Goal: Transaction & Acquisition: Obtain resource

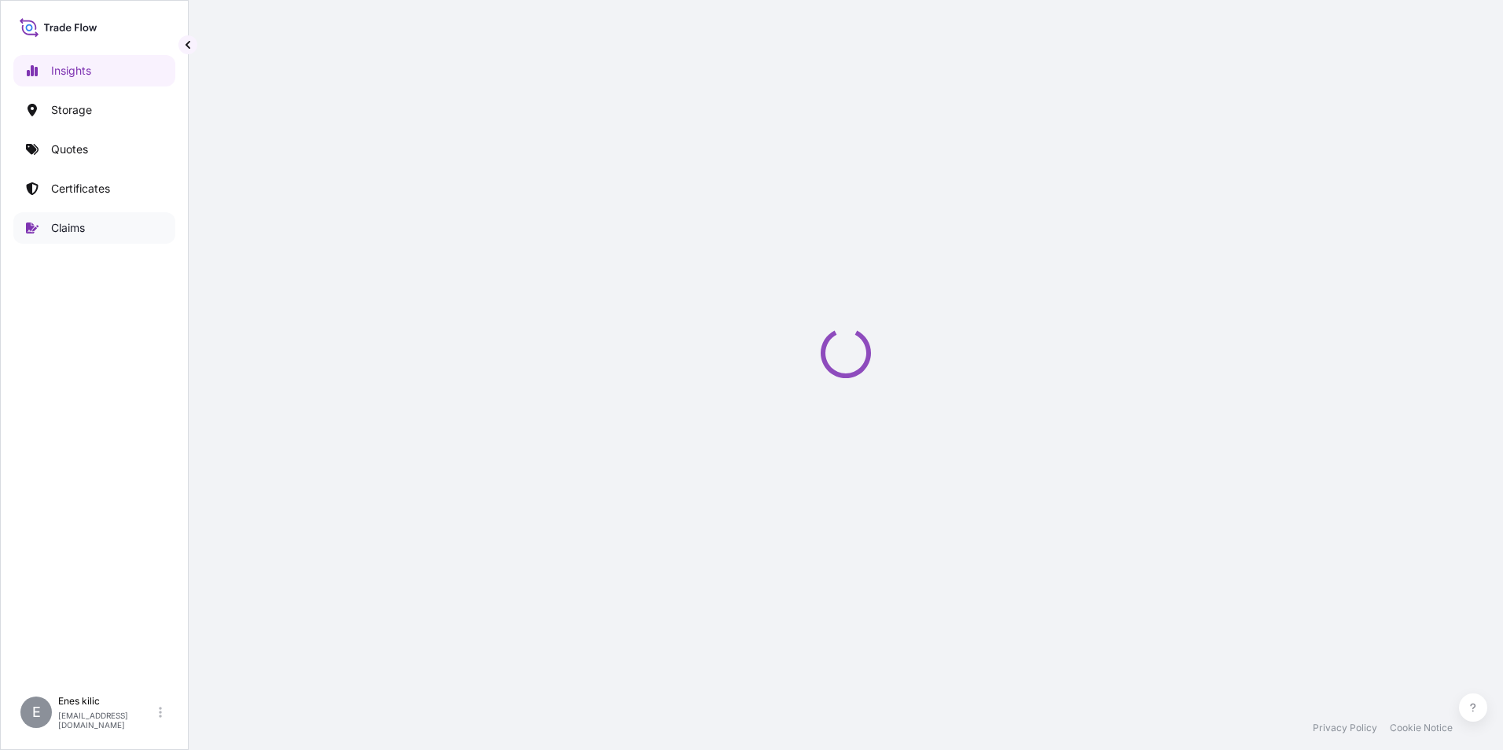
select select "2025"
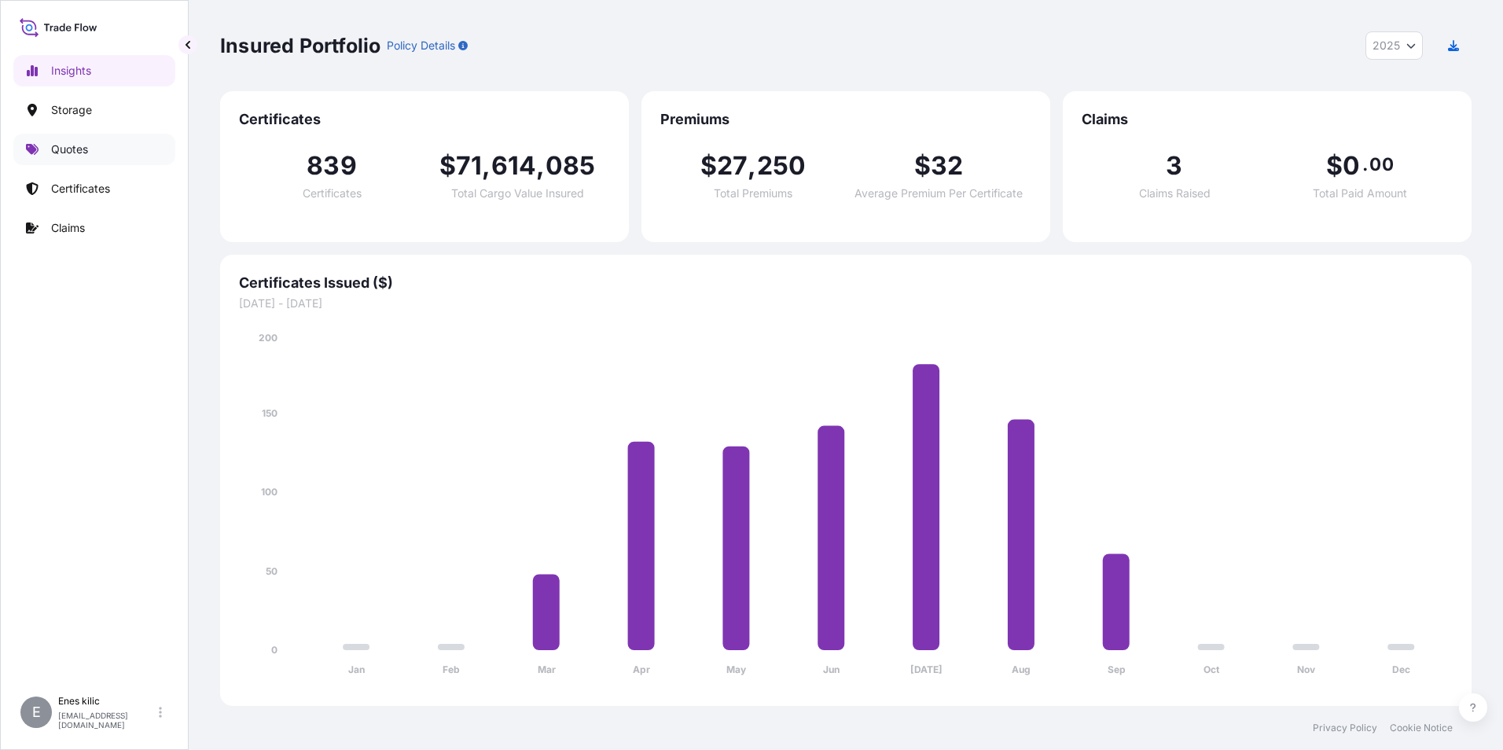
click at [54, 159] on link "Quotes" at bounding box center [94, 149] width 162 height 31
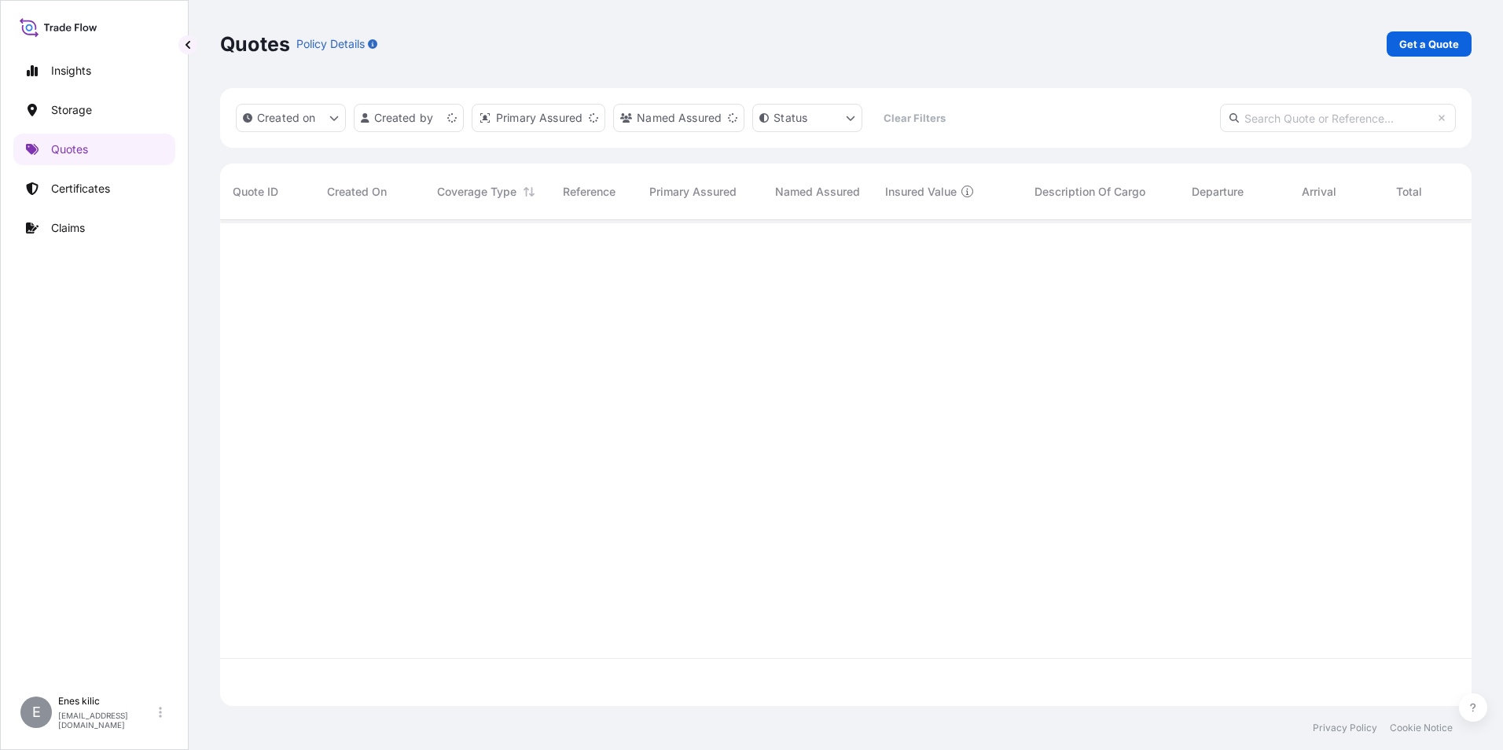
scroll to position [482, 1239]
click at [1423, 35] on link "Get a Quote" at bounding box center [1428, 43] width 85 height 25
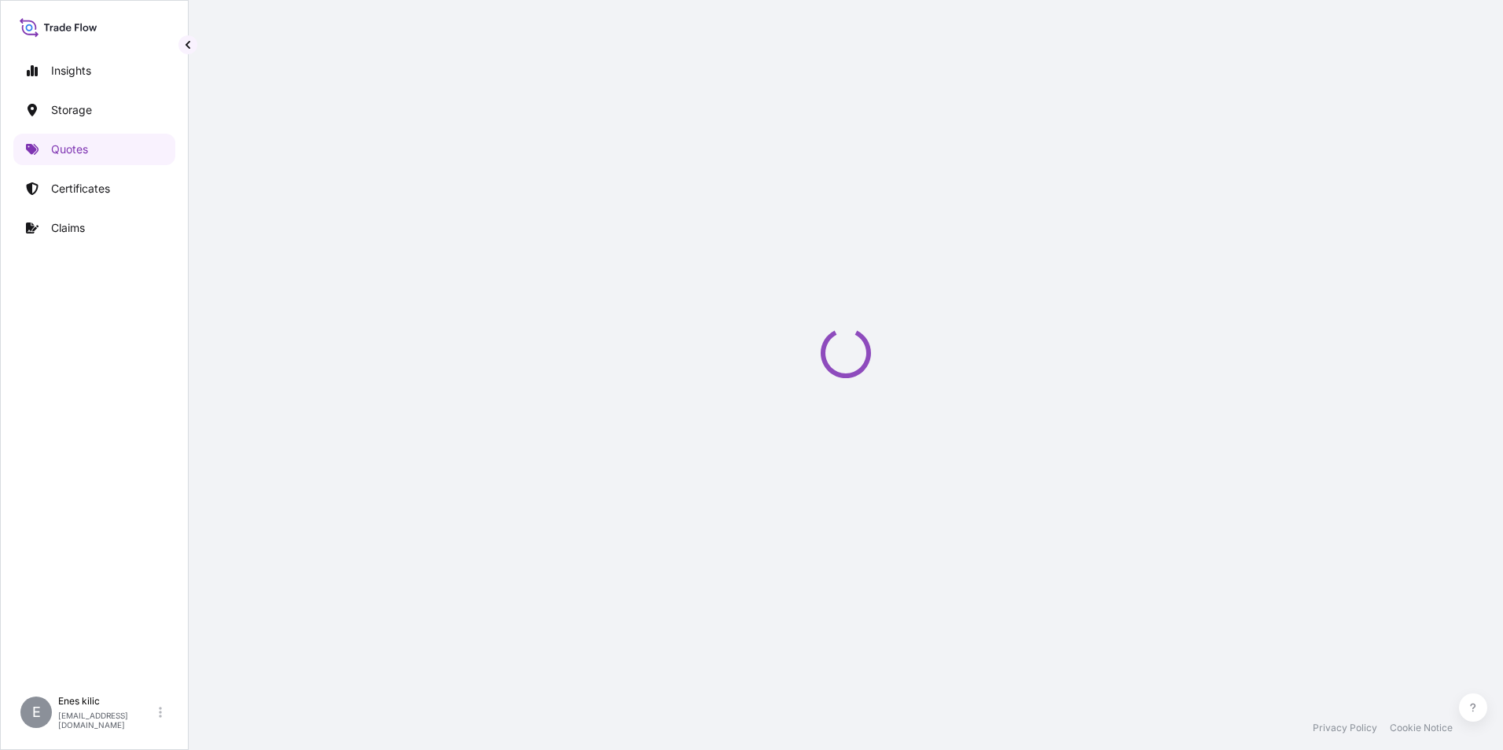
select select "Water"
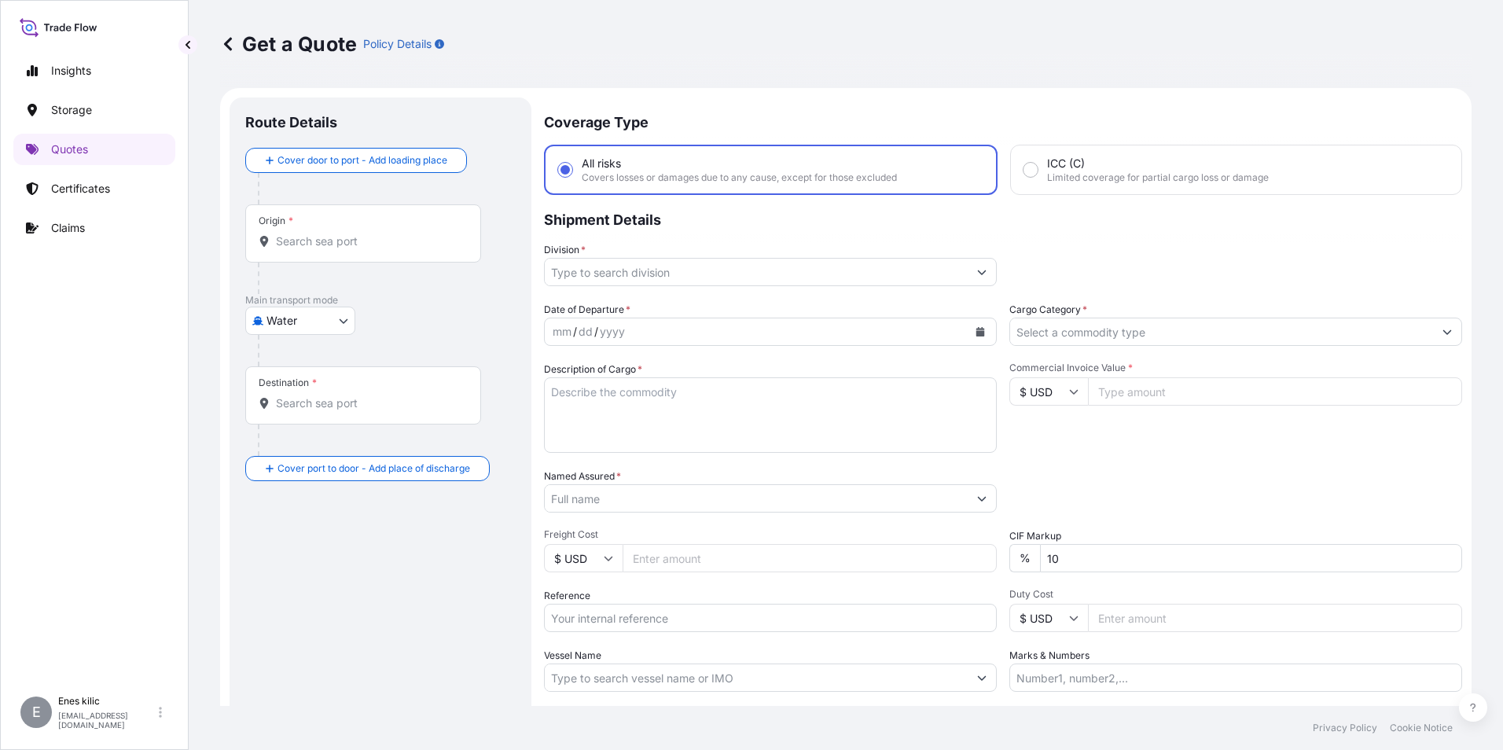
scroll to position [25, 0]
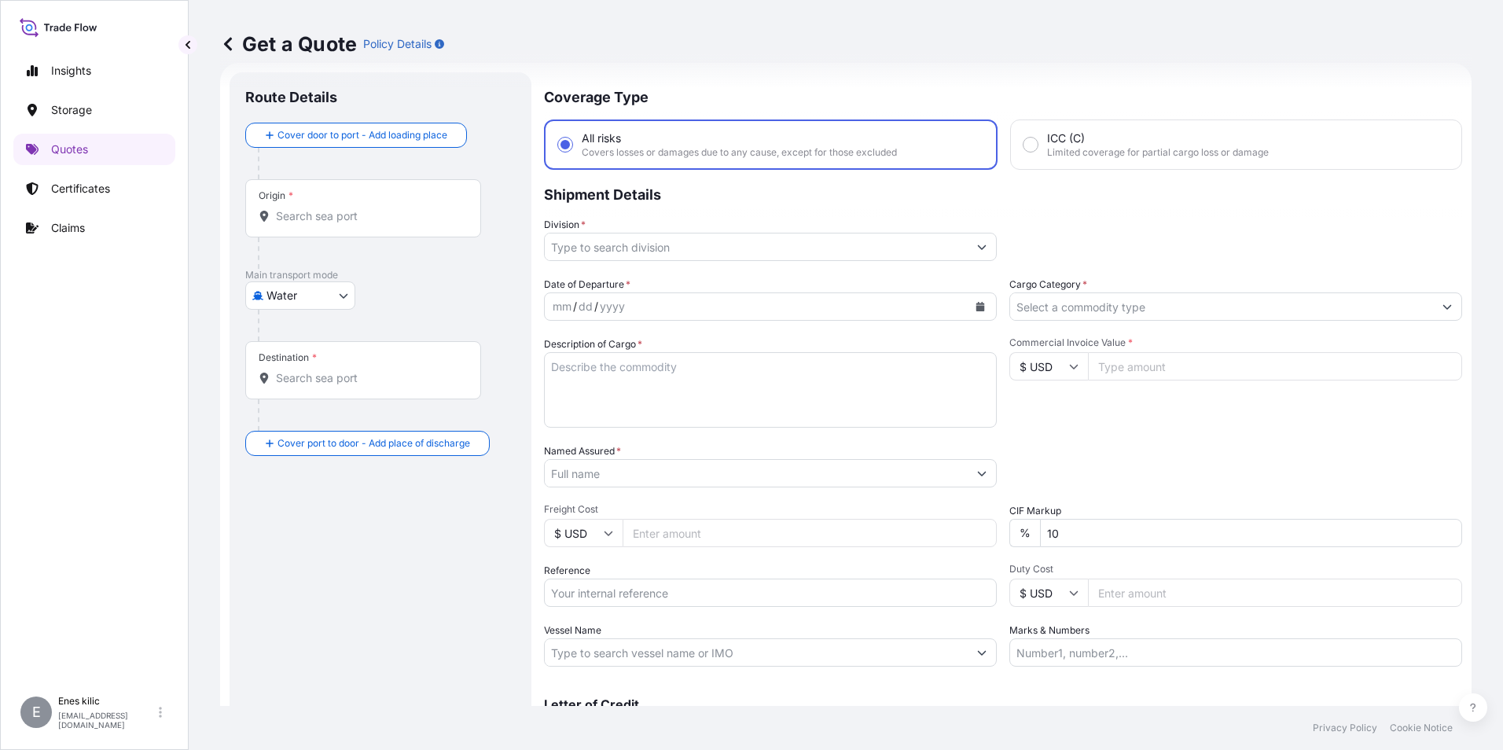
click at [402, 207] on div "Origin *" at bounding box center [363, 208] width 236 height 58
click at [402, 208] on input "Origin *" at bounding box center [368, 216] width 185 height 16
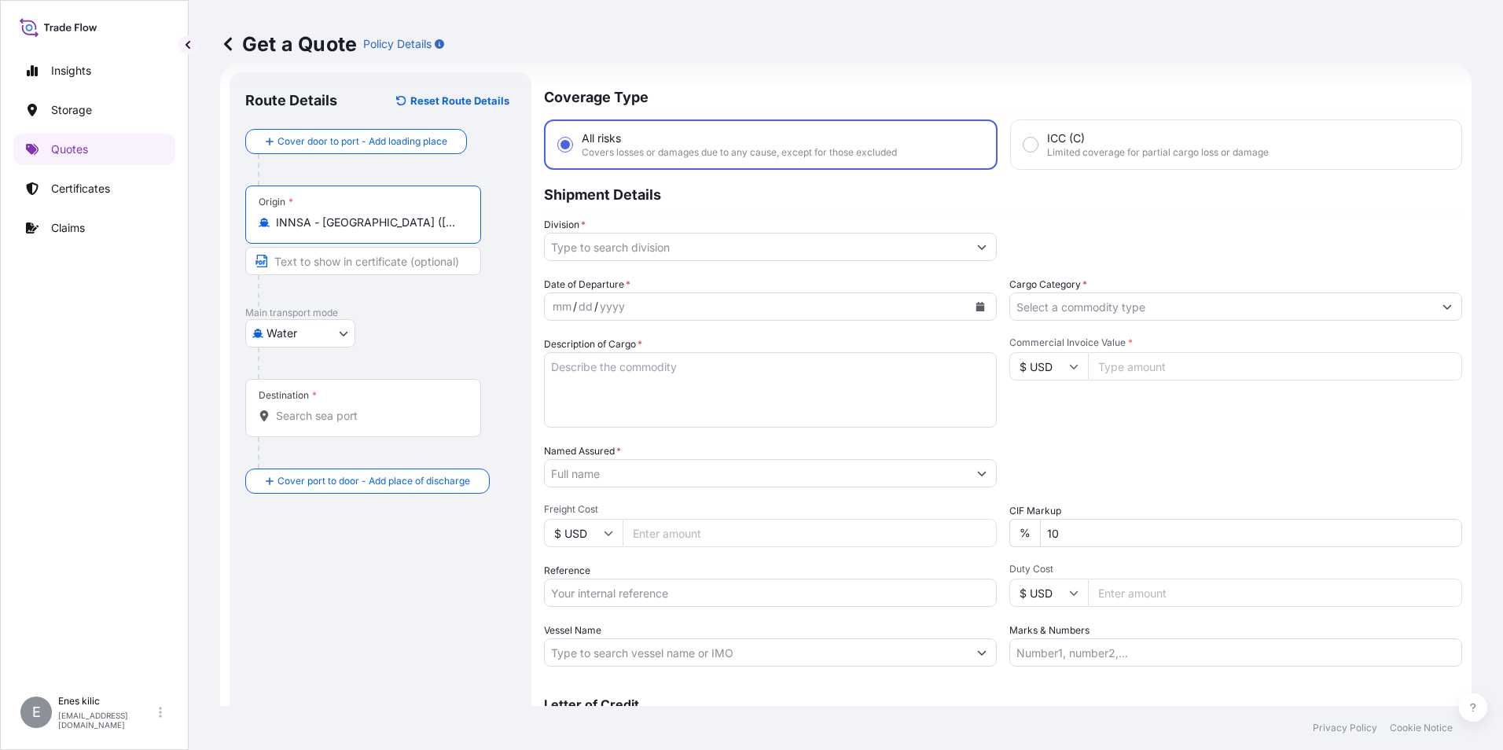
type input "INNSA - [GEOGRAPHIC_DATA] ([PERSON_NAME]), [GEOGRAPHIC_DATA]"
click at [343, 399] on div "Destination *" at bounding box center [365, 408] width 241 height 58
click at [343, 408] on input "Destination *" at bounding box center [371, 416] width 191 height 16
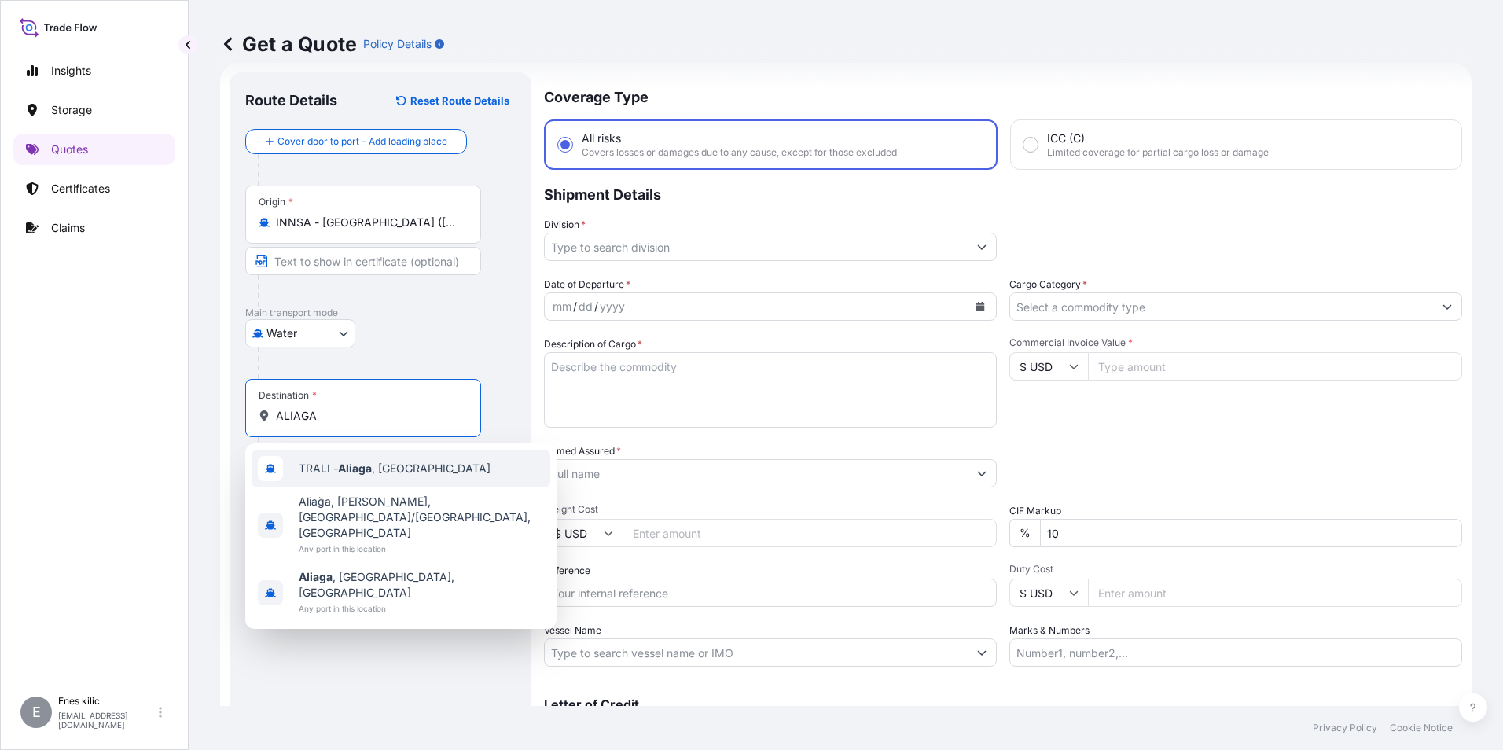
click at [383, 481] on div "[PERSON_NAME][GEOGRAPHIC_DATA] , [GEOGRAPHIC_DATA]" at bounding box center [400, 468] width 299 height 38
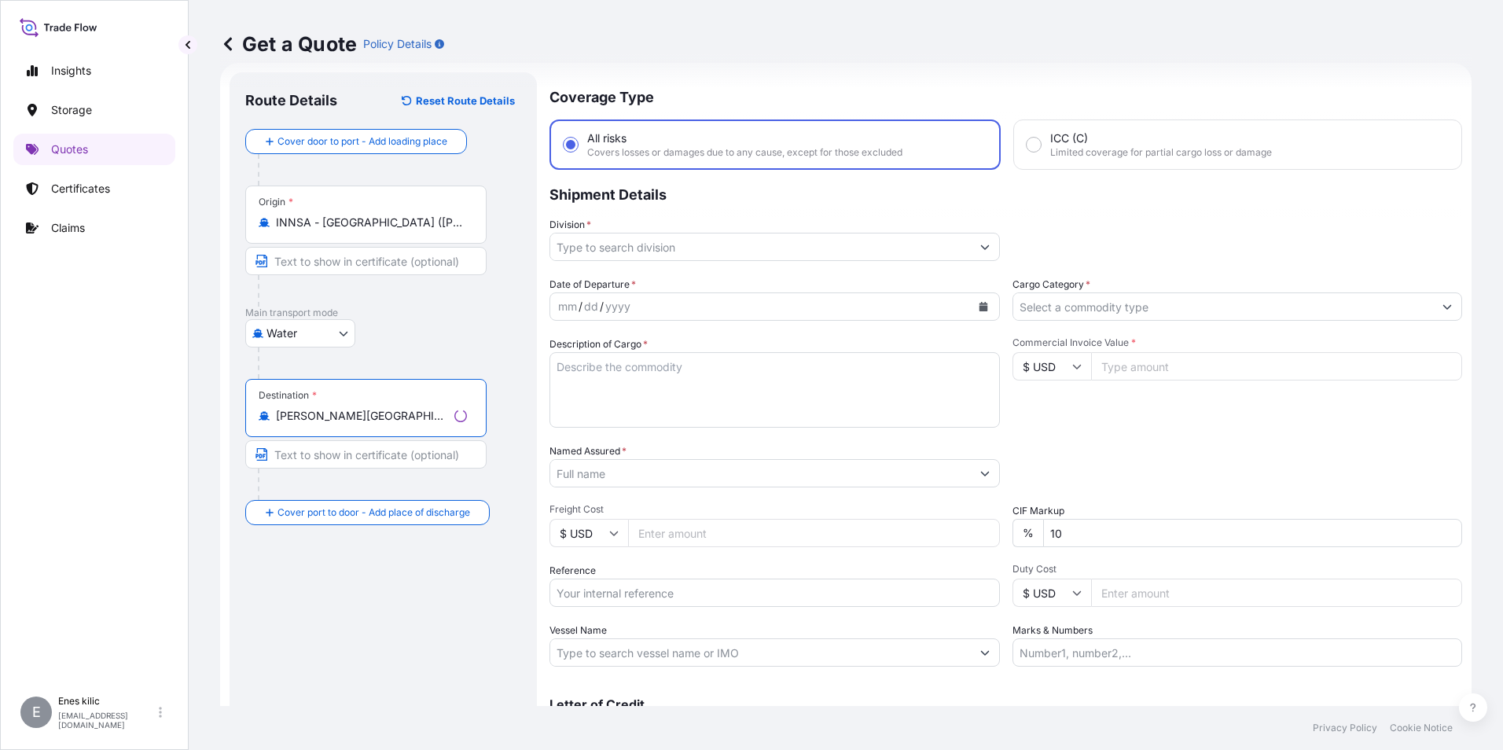
type input "[PERSON_NAME][GEOGRAPHIC_DATA], [GEOGRAPHIC_DATA]"
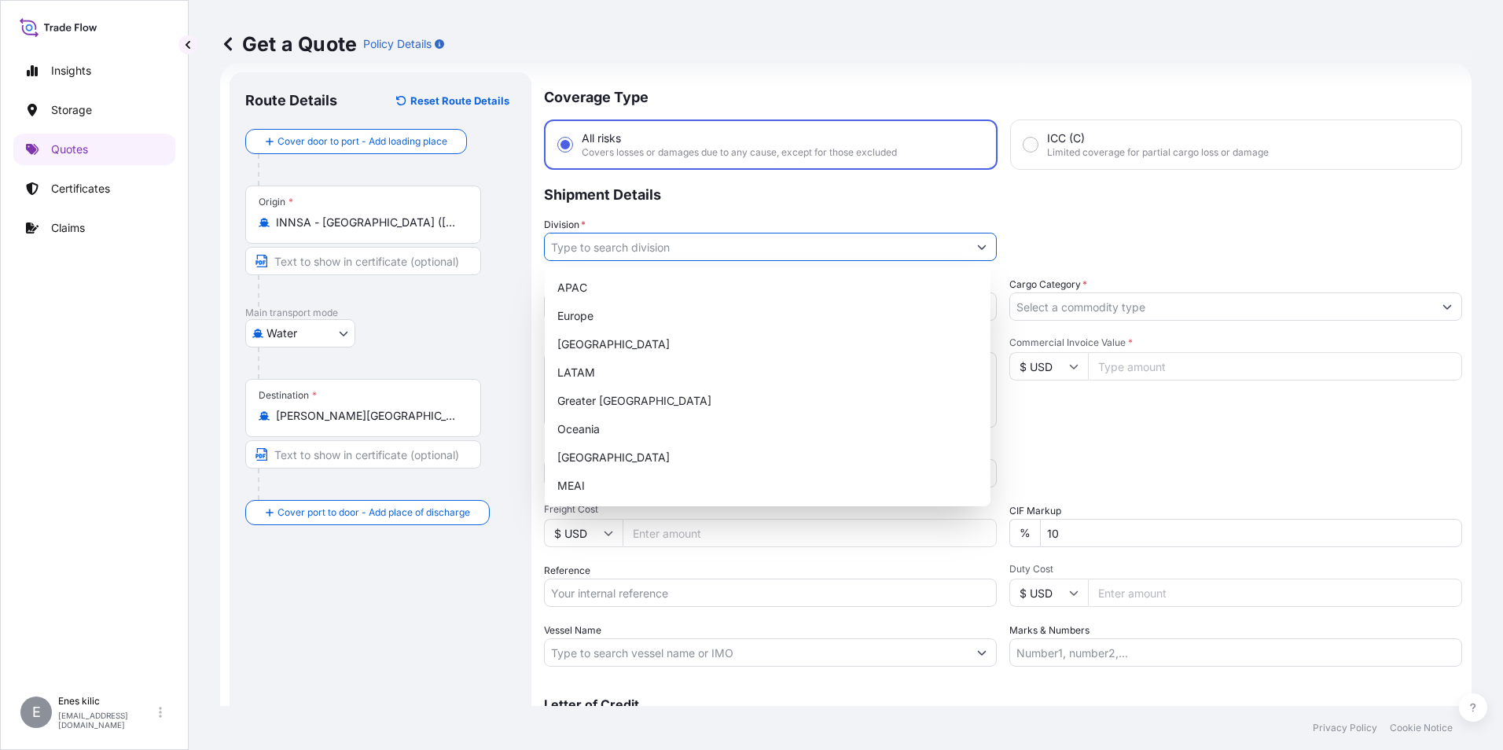
click at [699, 250] on input "Division *" at bounding box center [756, 247] width 423 height 28
click at [640, 317] on div "Europe" at bounding box center [767, 316] width 433 height 28
type input "Europe"
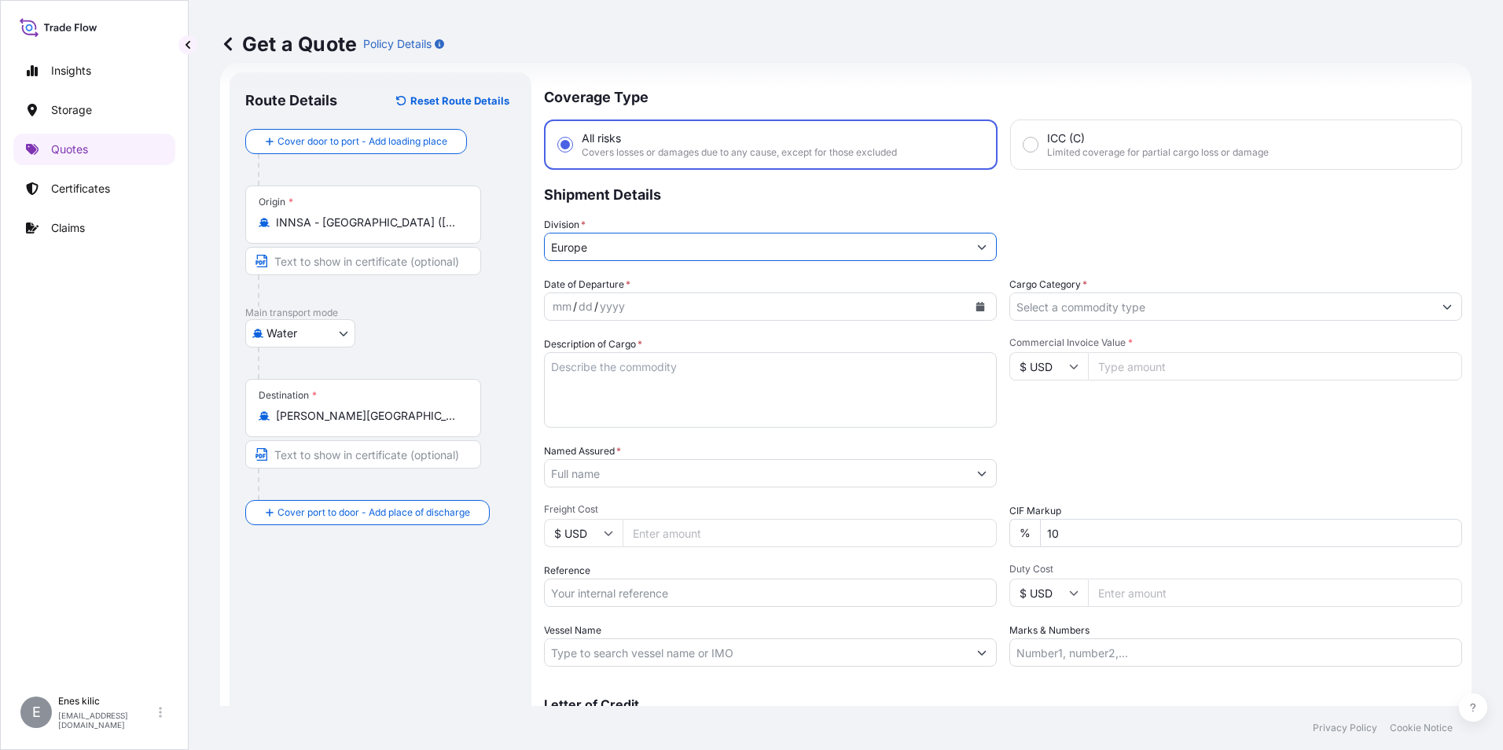
click at [1095, 312] on input "Cargo Category *" at bounding box center [1221, 306] width 423 height 28
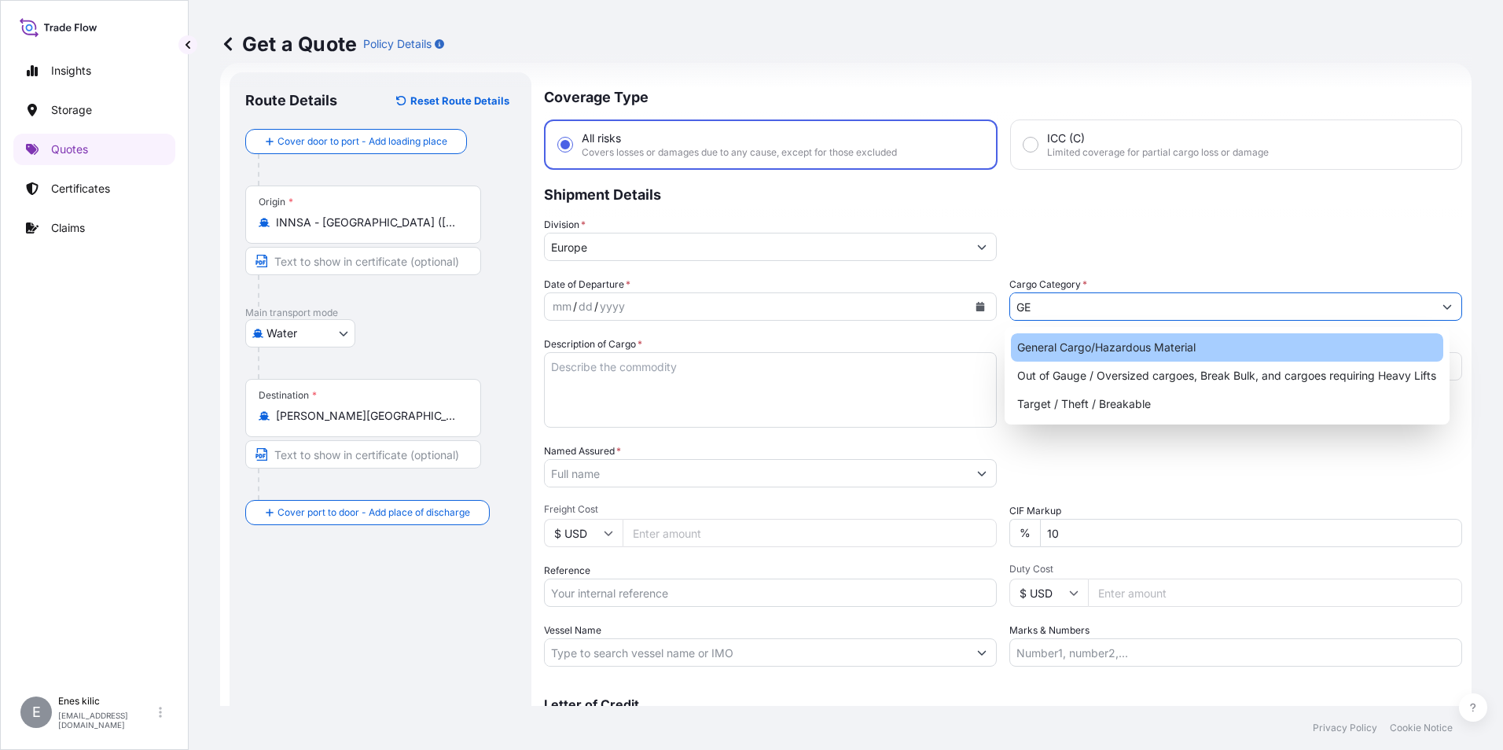
click at [1119, 341] on div "General Cargo/Hazardous Material" at bounding box center [1227, 347] width 433 height 28
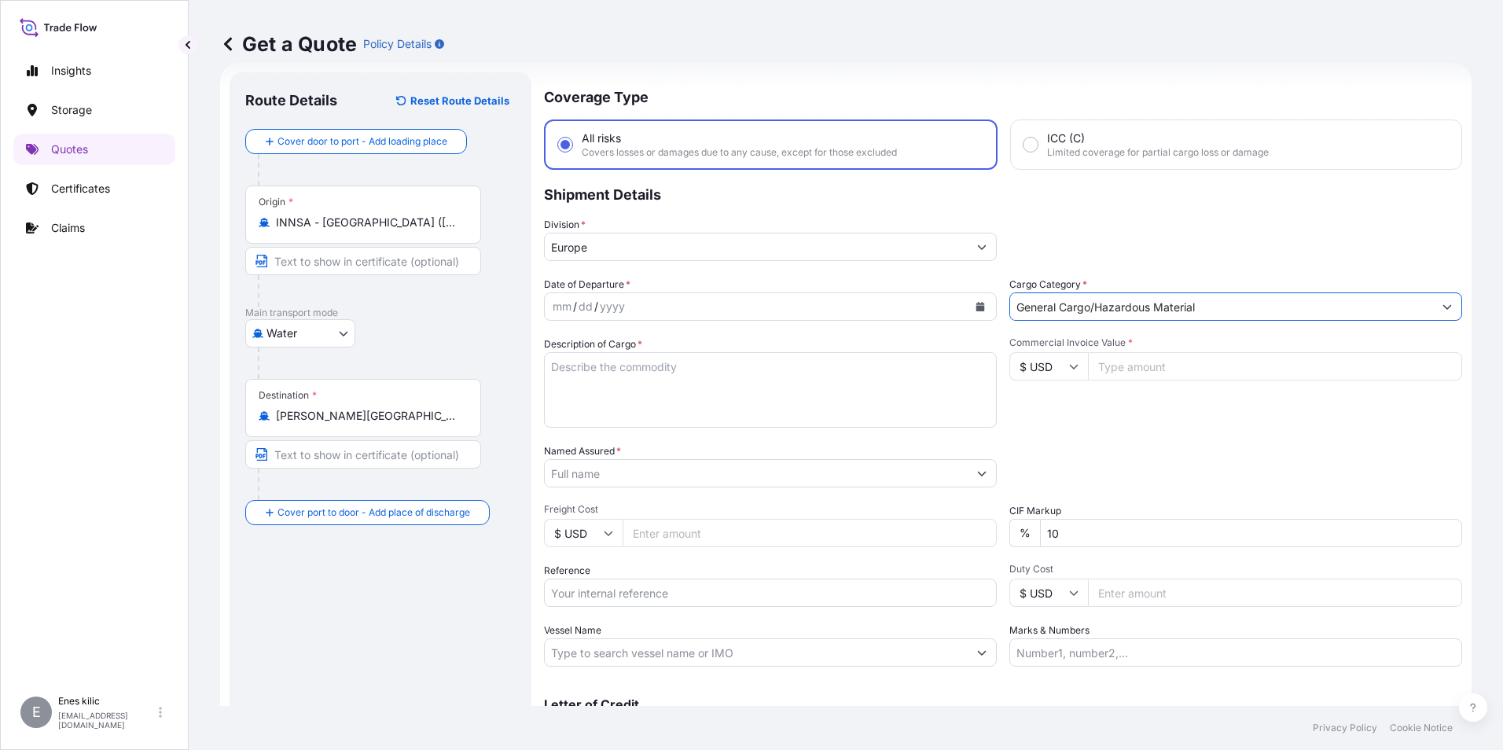
type input "General Cargo/Hazardous Material"
click at [882, 298] on div "mm / dd / yyyy" at bounding box center [756, 306] width 423 height 28
click at [976, 304] on icon "Calendar" at bounding box center [980, 306] width 9 height 9
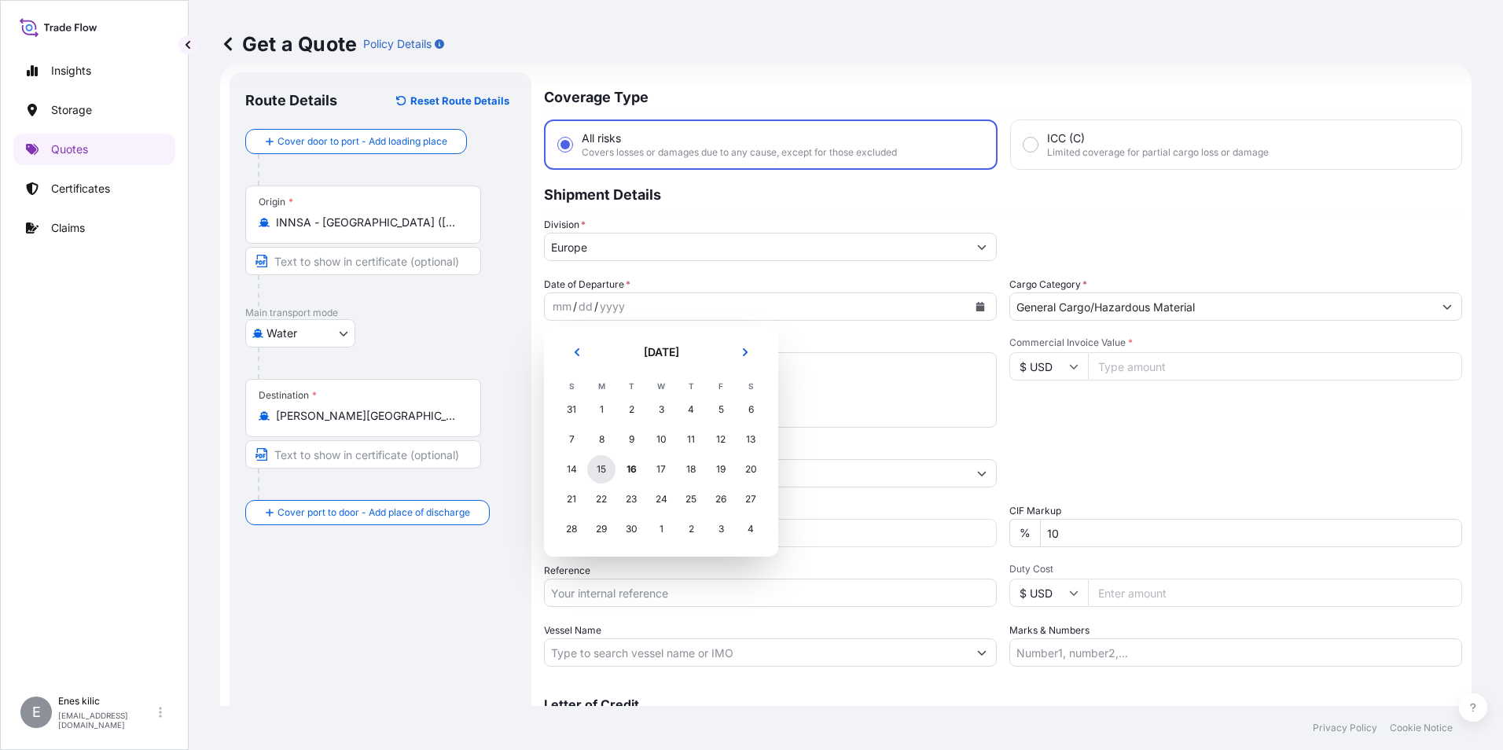
click at [603, 471] on div "15" at bounding box center [601, 469] width 28 height 28
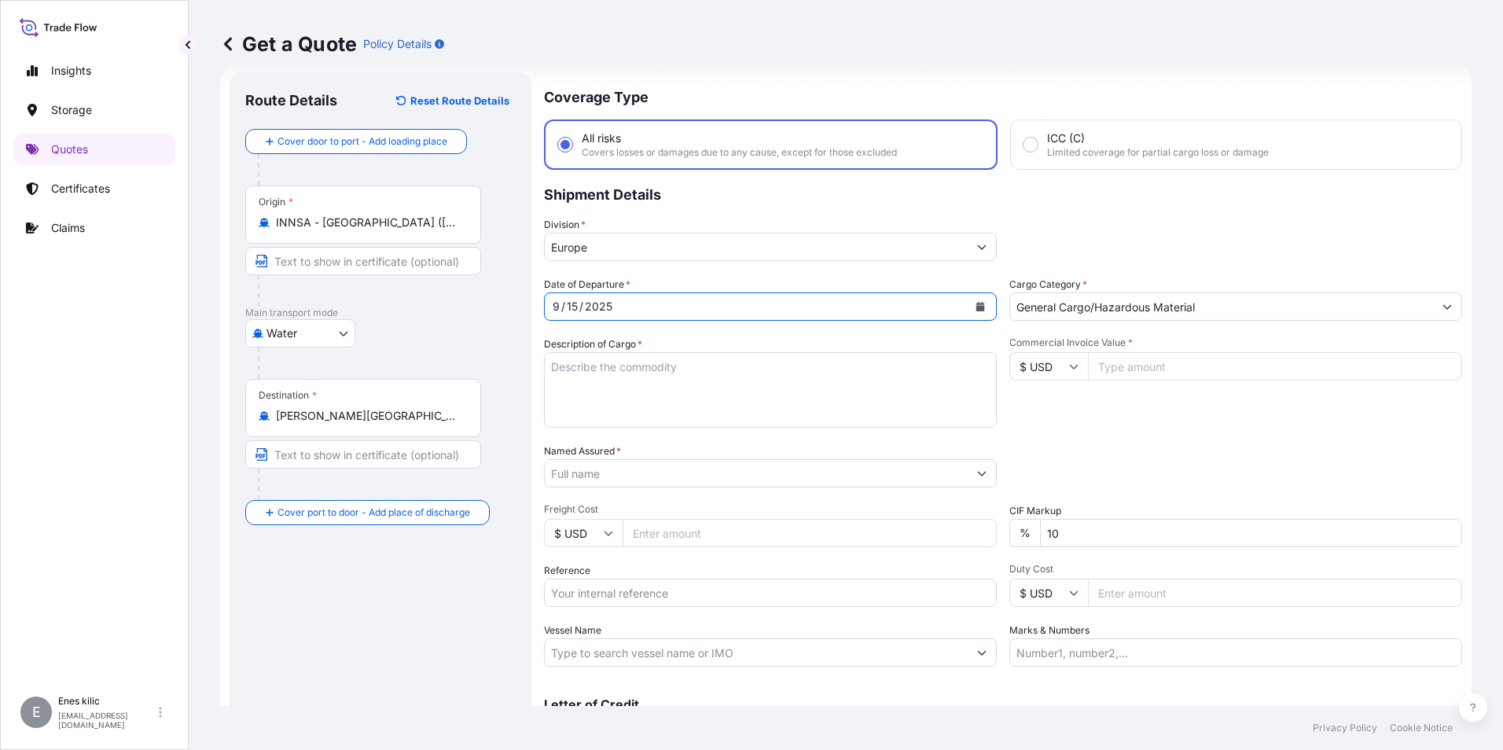
click at [593, 391] on textarea "Description of Cargo *" at bounding box center [770, 389] width 453 height 75
click at [629, 368] on textarea "Description of Cargo *" at bounding box center [770, 389] width 453 height 75
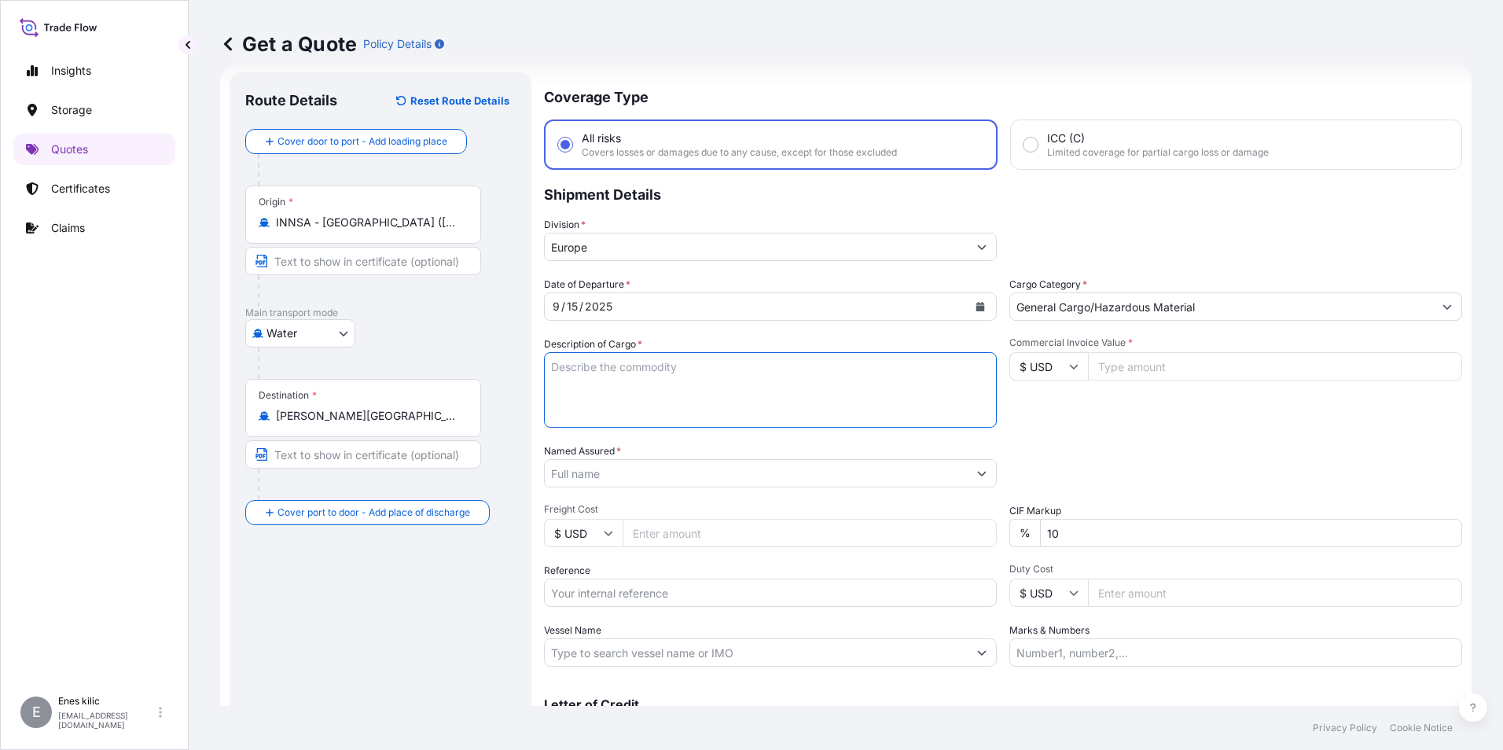
paste textarea "Veriler alınıyor. Birkaç saniye bekledikten sonra kesmeyi veya kopyalamayı yeni…"
paste textarea ""722300190000 PASLANMAZ KAYNAK TELI 19.955,82 722220310000 PASLANMAZ KAYNAK TEL…"
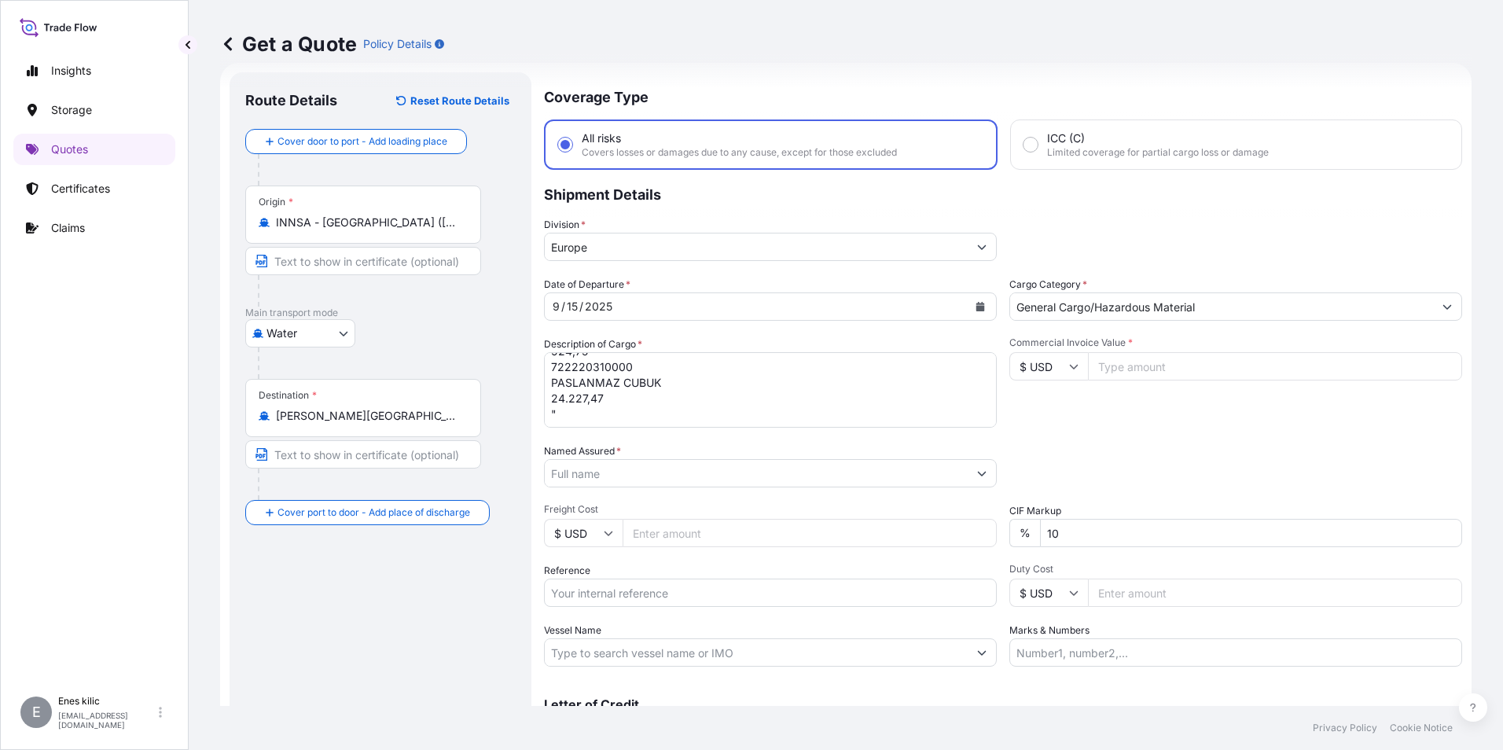
scroll to position [143, 0]
click at [590, 409] on textarea ""722300190000 PASLANMAZ KAYNAK TELI 19.955,82 722220310000 PASLANMAZ KAYNAK TEL…" at bounding box center [770, 389] width 453 height 75
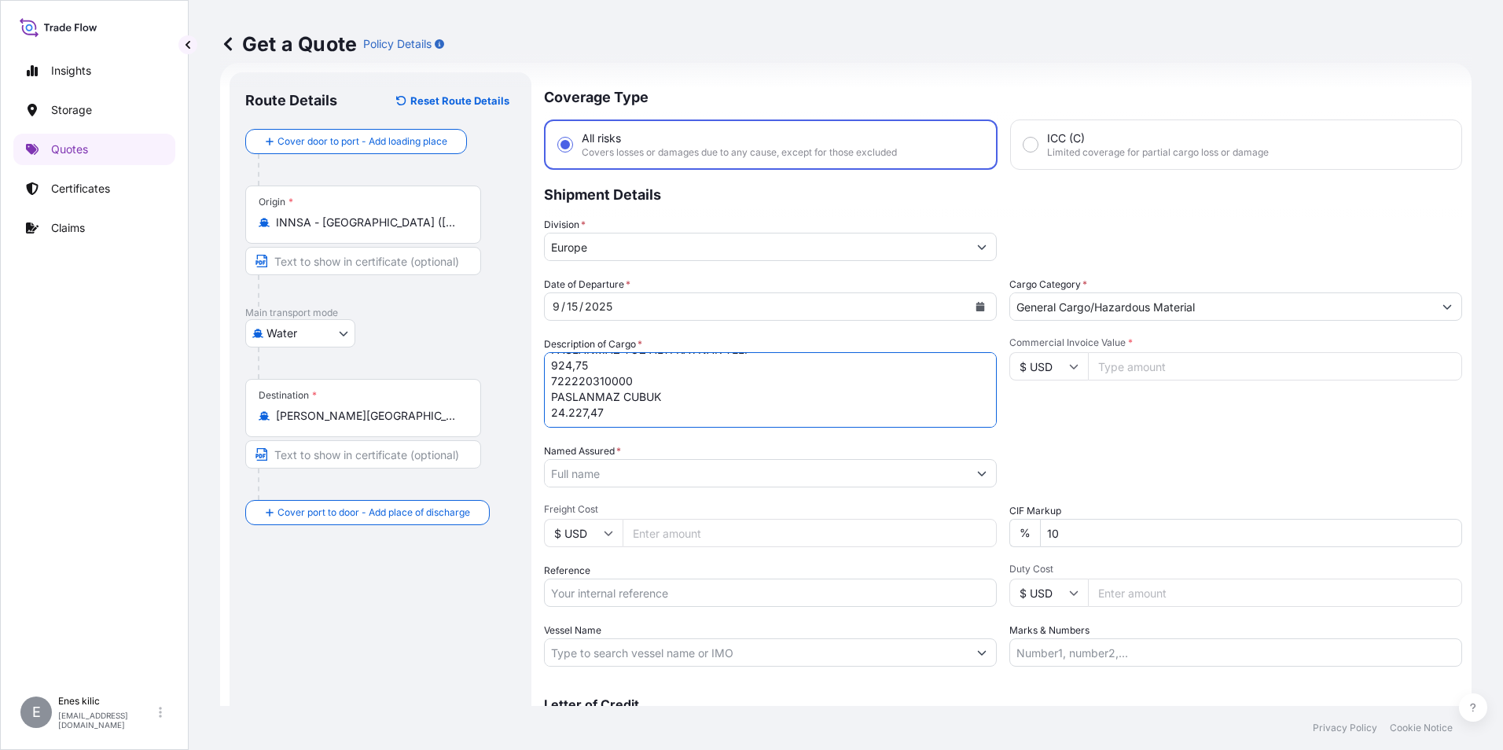
paste textarea "IZM20250756"
click at [555, 369] on textarea ""722300190000 PASLANMAZ KAYNAK TELI 19.955,82 722220310000 PASLANMAZ KAYNAK TEL…" at bounding box center [770, 389] width 453 height 75
click at [645, 416] on textarea "722300190000 PASLANMAZ KAYNAK TELI 19.955,82 722220310000 PASLANMAZ KAYNAK TELI…" at bounding box center [770, 389] width 453 height 75
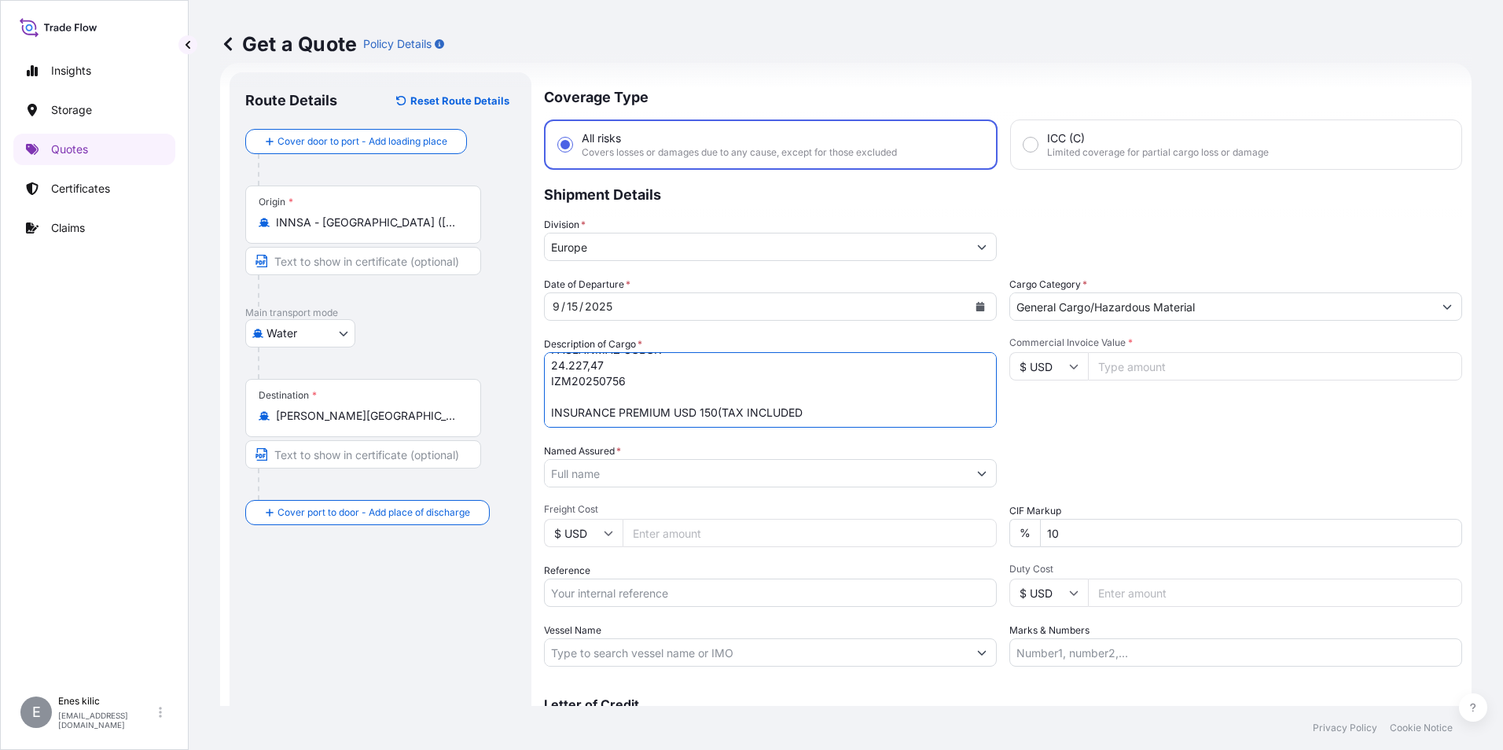
scroll to position [174, 0]
type textarea "722300190000 PASLANMAZ KAYNAK TELI 19.955,82 722220310000 PASLANMAZ KAYNAK TELI…"
click at [1099, 378] on input "Commercial Invoice Value *" at bounding box center [1275, 366] width 374 height 28
type input "7917377"
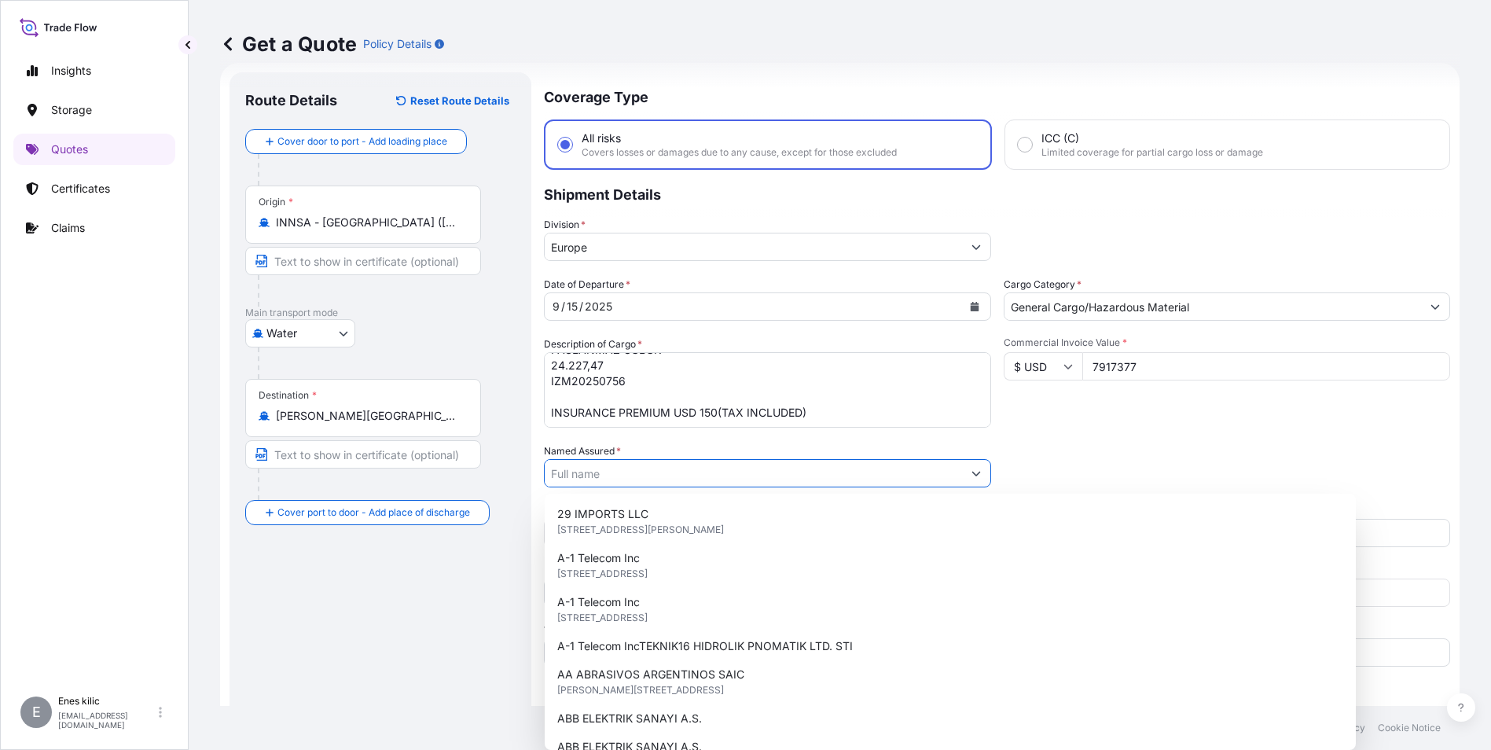
click at [786, 479] on input "Named Assured *" at bounding box center [753, 473] width 417 height 28
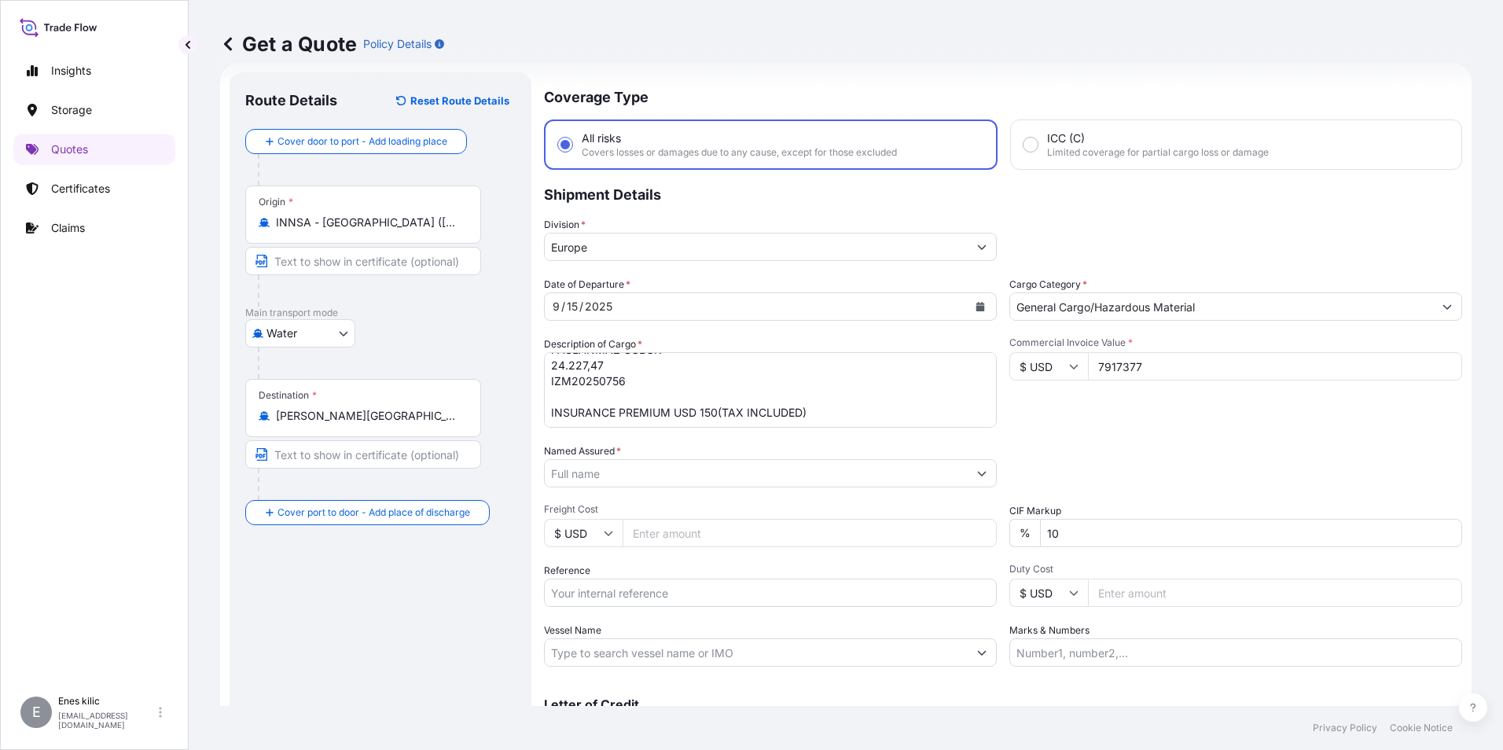
click at [615, 479] on input "Named Assured *" at bounding box center [756, 473] width 423 height 28
paste input ""OERLIKON KAYNAK ELEKTRODLARI VE SANAYI A.S. ""
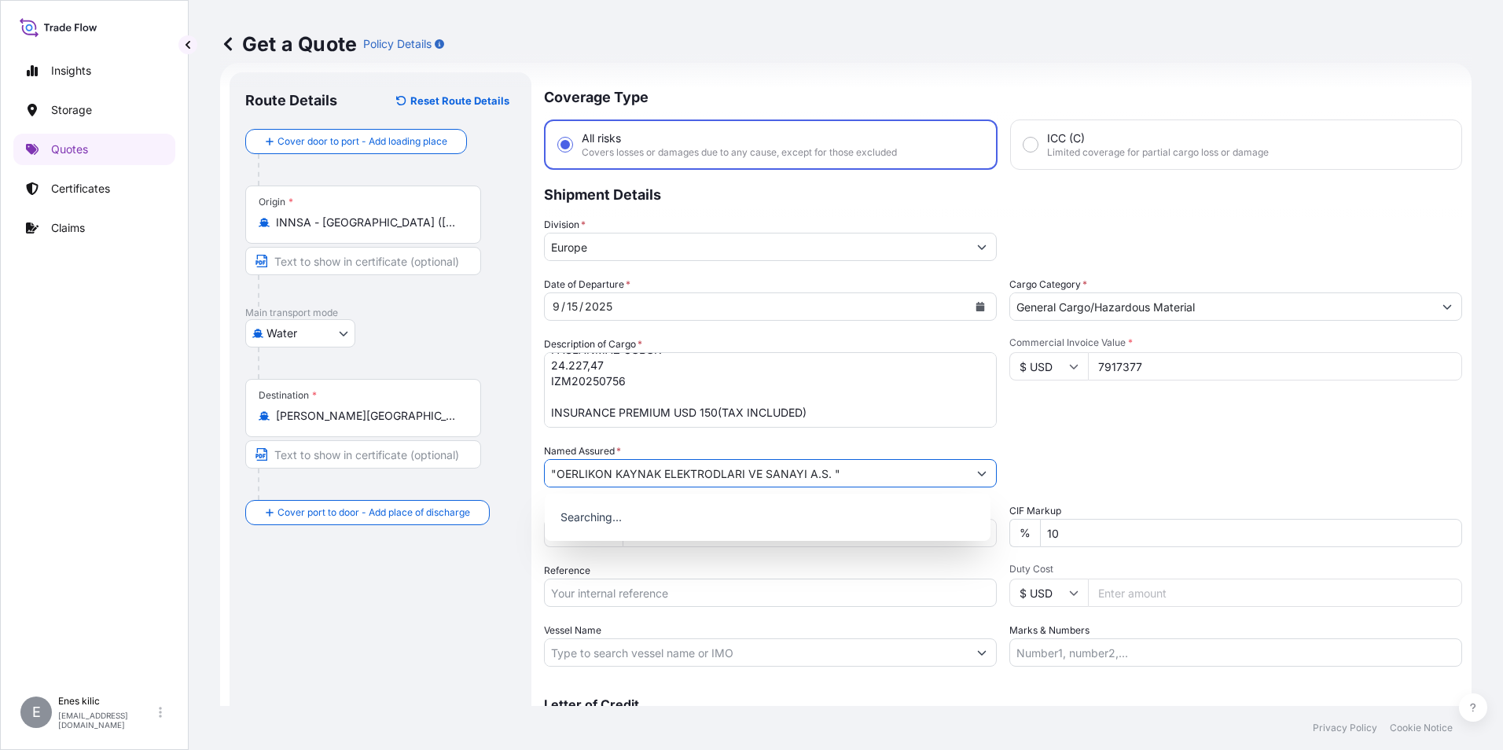
type input ""OERLIKON KAYNAK ELEKTRODLARI VE SANAYI A.S. ""
click at [589, 585] on input "Reference" at bounding box center [770, 592] width 453 height 28
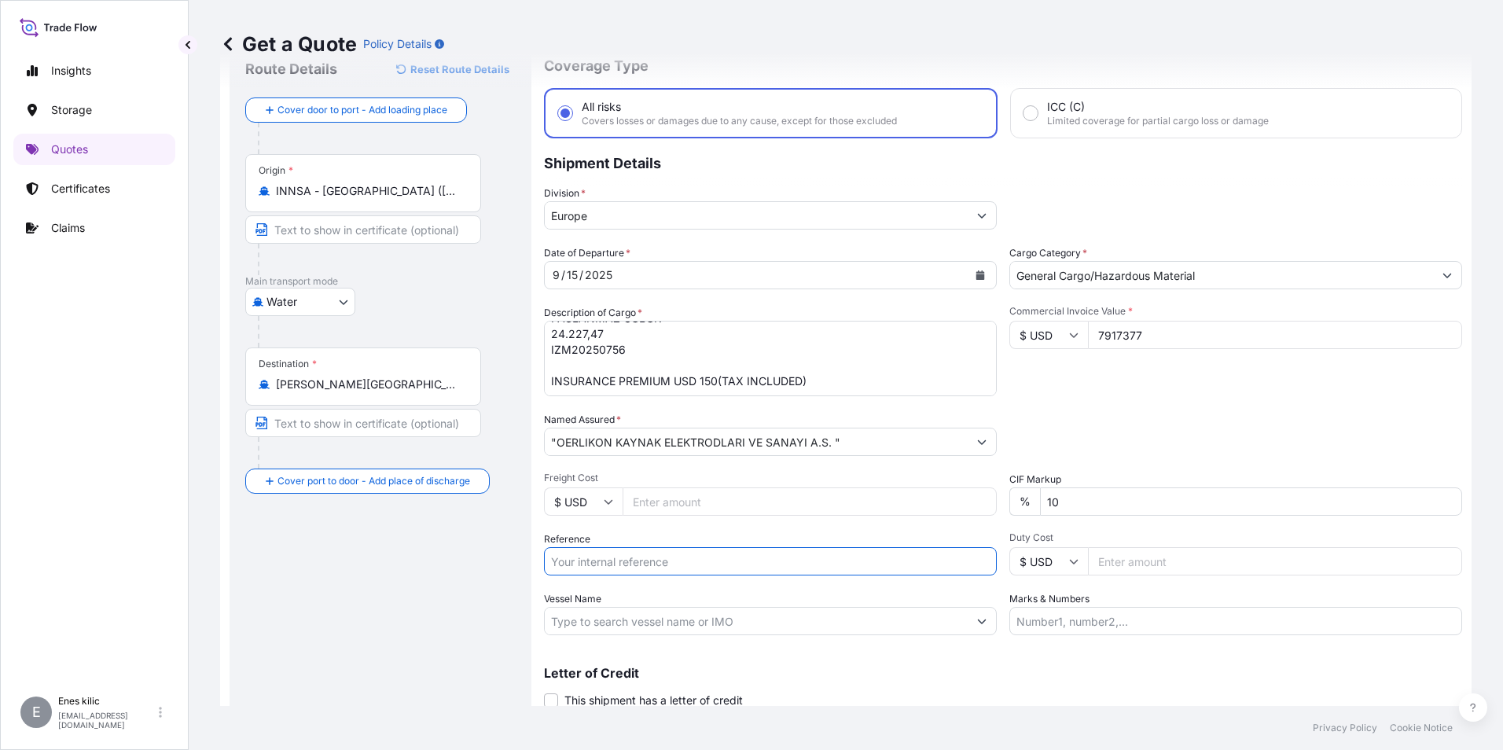
scroll to position [112, 0]
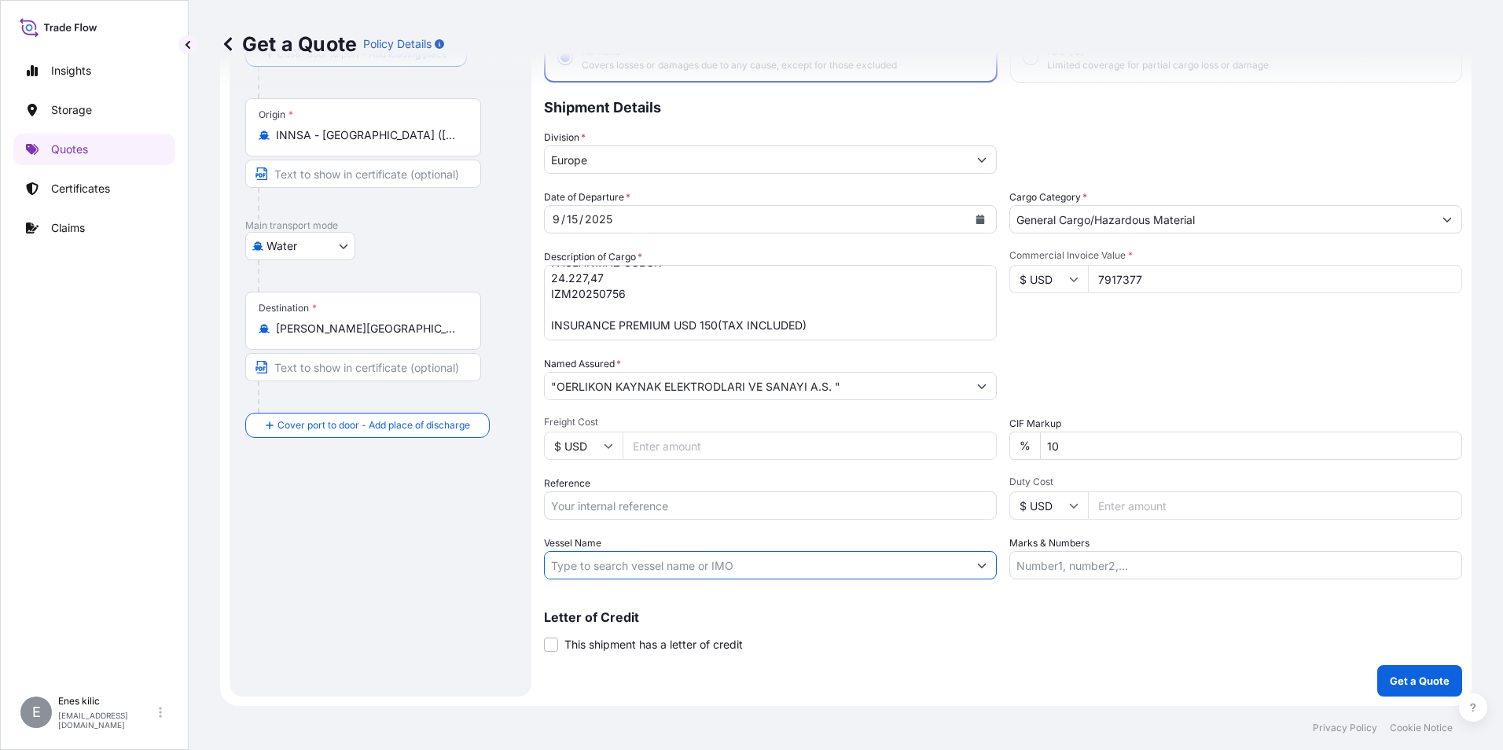
click at [567, 575] on input "Vessel Name" at bounding box center [756, 565] width 423 height 28
click at [1088, 567] on input "Marks & Numbers" at bounding box center [1235, 565] width 453 height 28
paste input "SEA LEAD"
type input "SEA LEAD"
drag, startPoint x: 1092, startPoint y: 637, endPoint x: 1095, endPoint y: 614, distance: 23.0
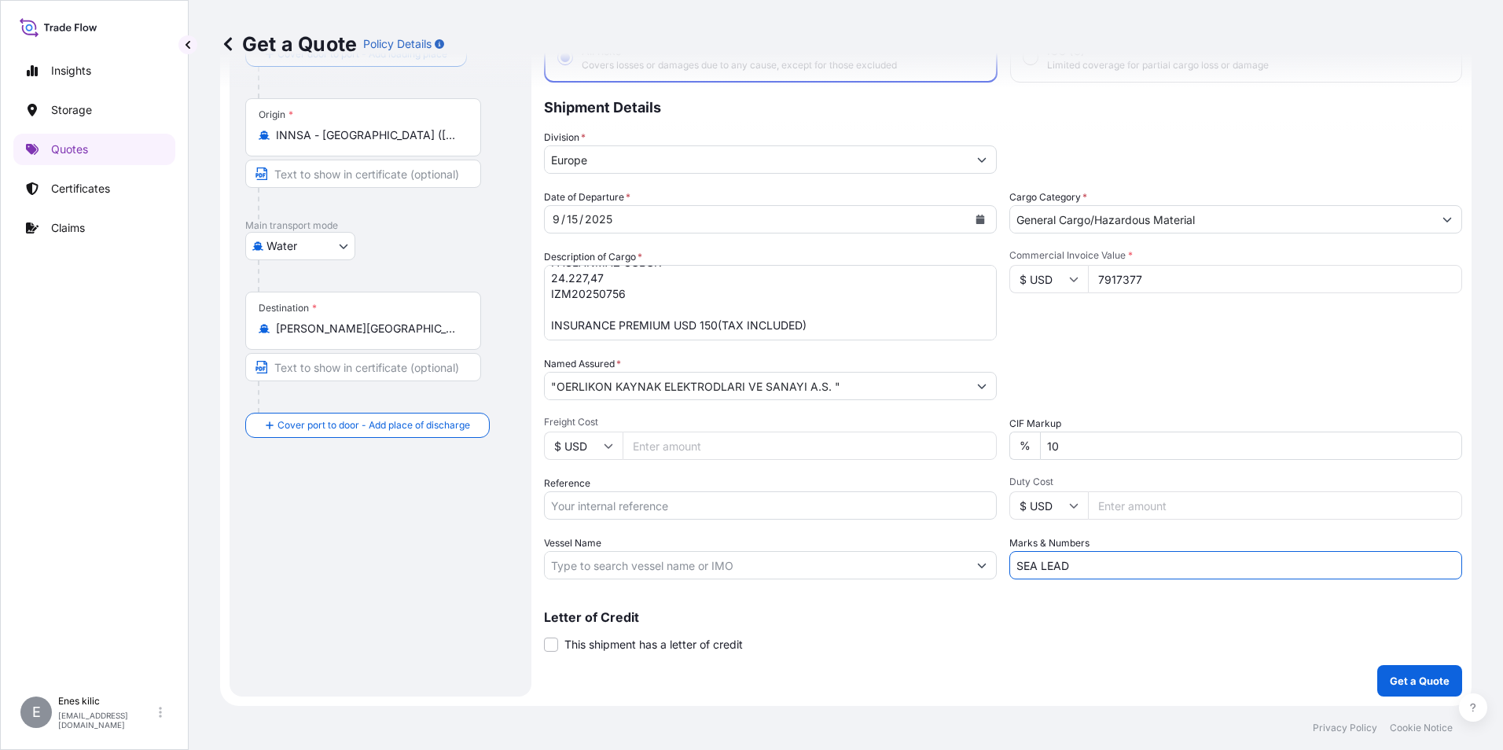
click at [1092, 637] on div "Letter of Credit This shipment has a letter of credit Letter of credit * Letter…" at bounding box center [1003, 632] width 918 height 42
click at [1192, 271] on input "7917377" at bounding box center [1275, 279] width 374 height 28
type input "79173.77"
click at [1189, 340] on div "Date of Departure * [DATE] Cargo Category * General Cargo/Hazardous Material De…" at bounding box center [1003, 384] width 918 height 390
click at [1400, 665] on button "Get a Quote" at bounding box center [1419, 680] width 85 height 31
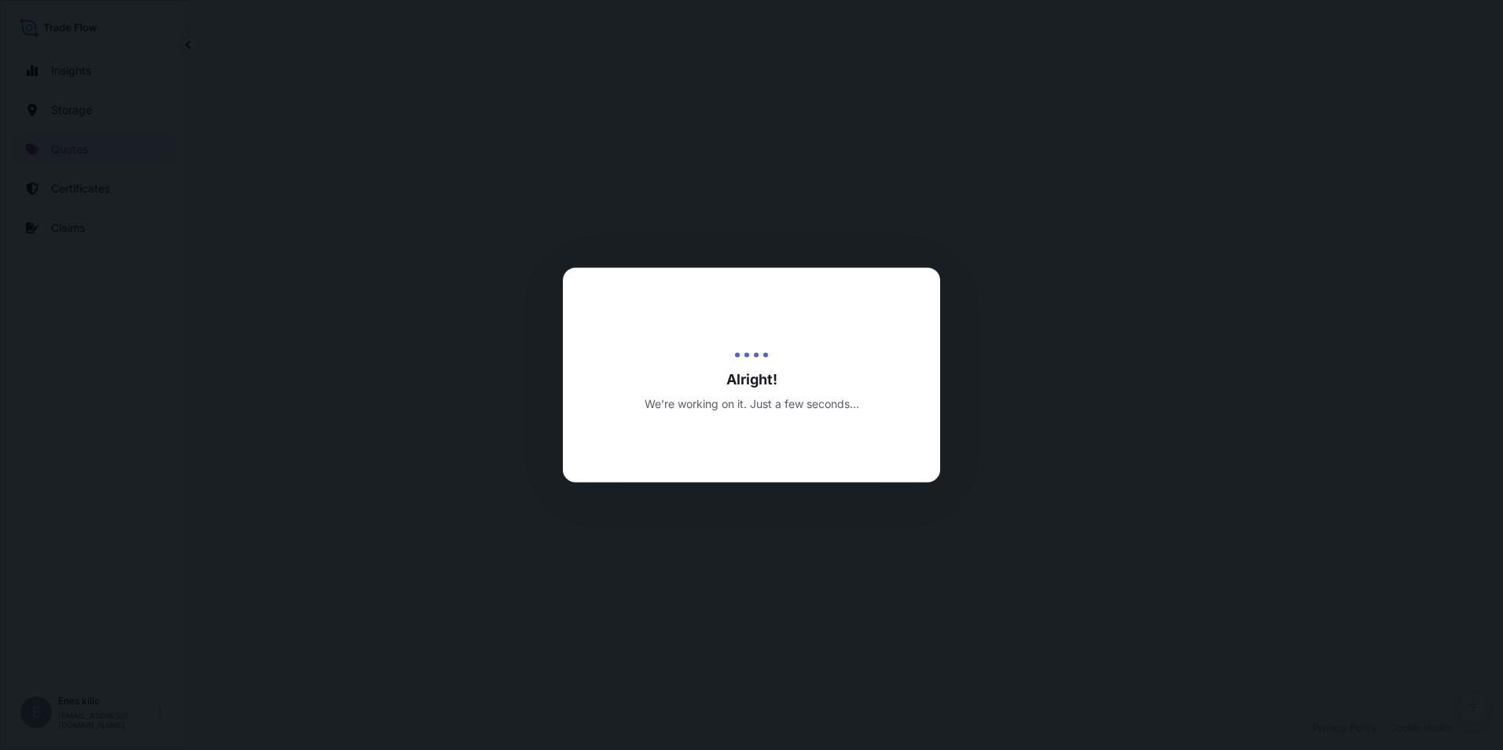
select select "Water"
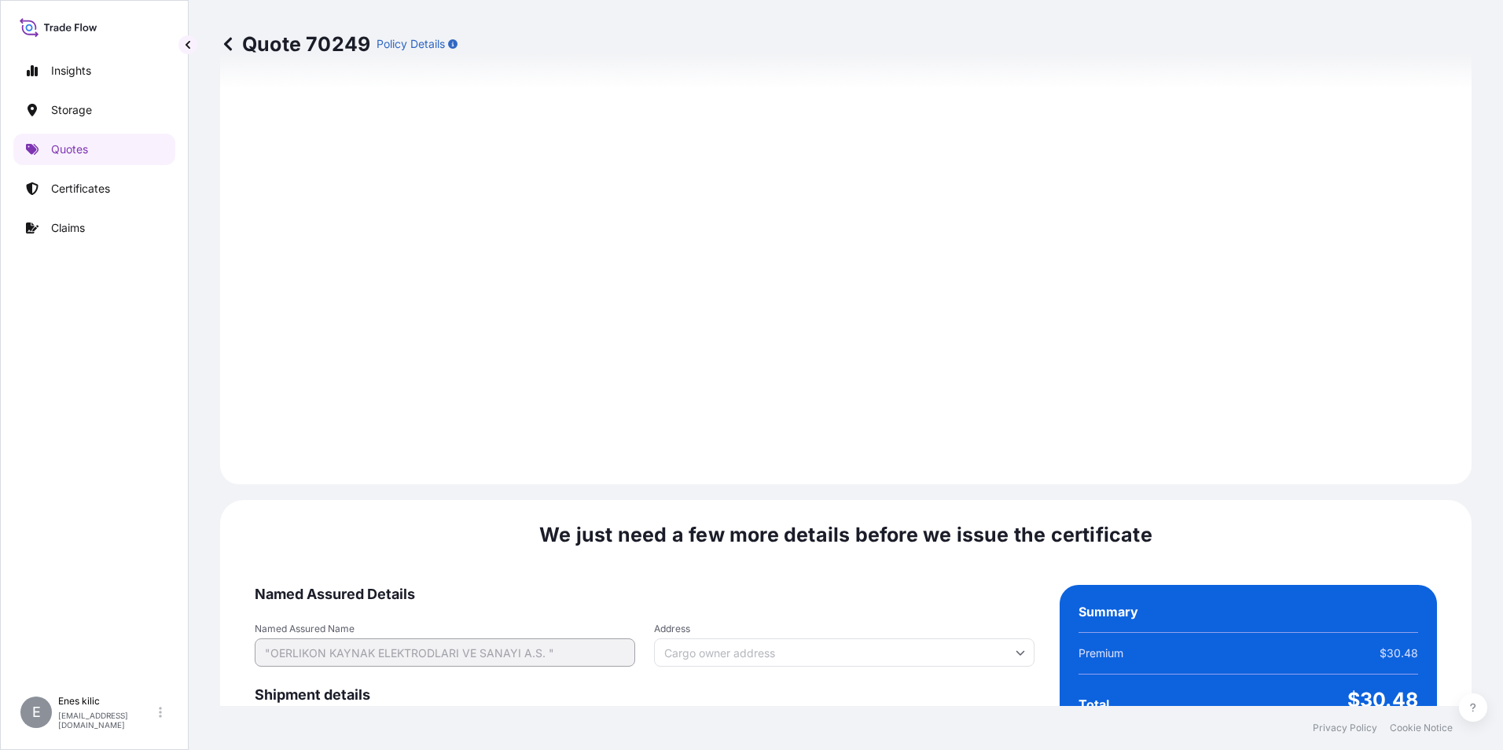
scroll to position [2213, 0]
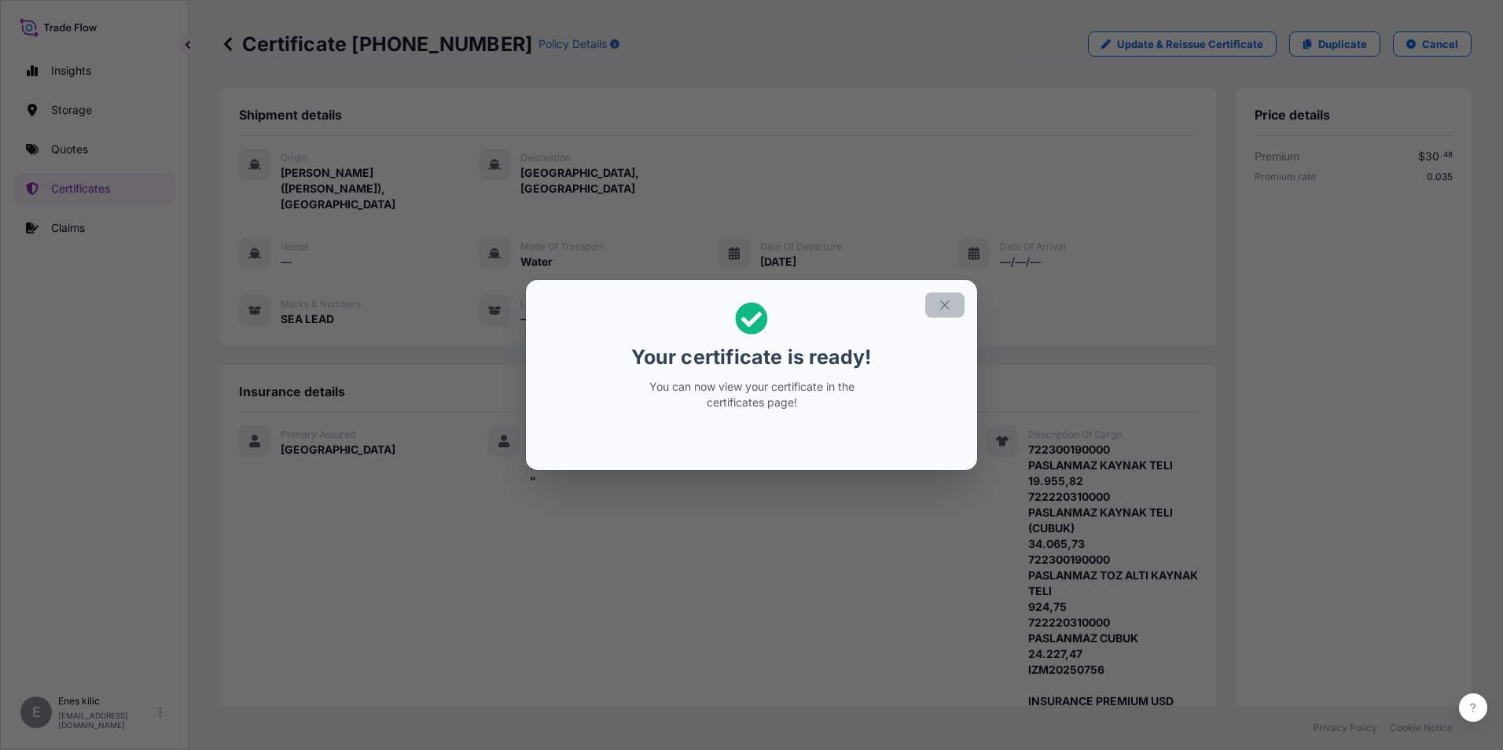
click at [957, 292] on section "Your certificate is ready! You can now view your certificate in the certificate…" at bounding box center [751, 375] width 451 height 190
click at [955, 297] on button "button" at bounding box center [944, 304] width 39 height 25
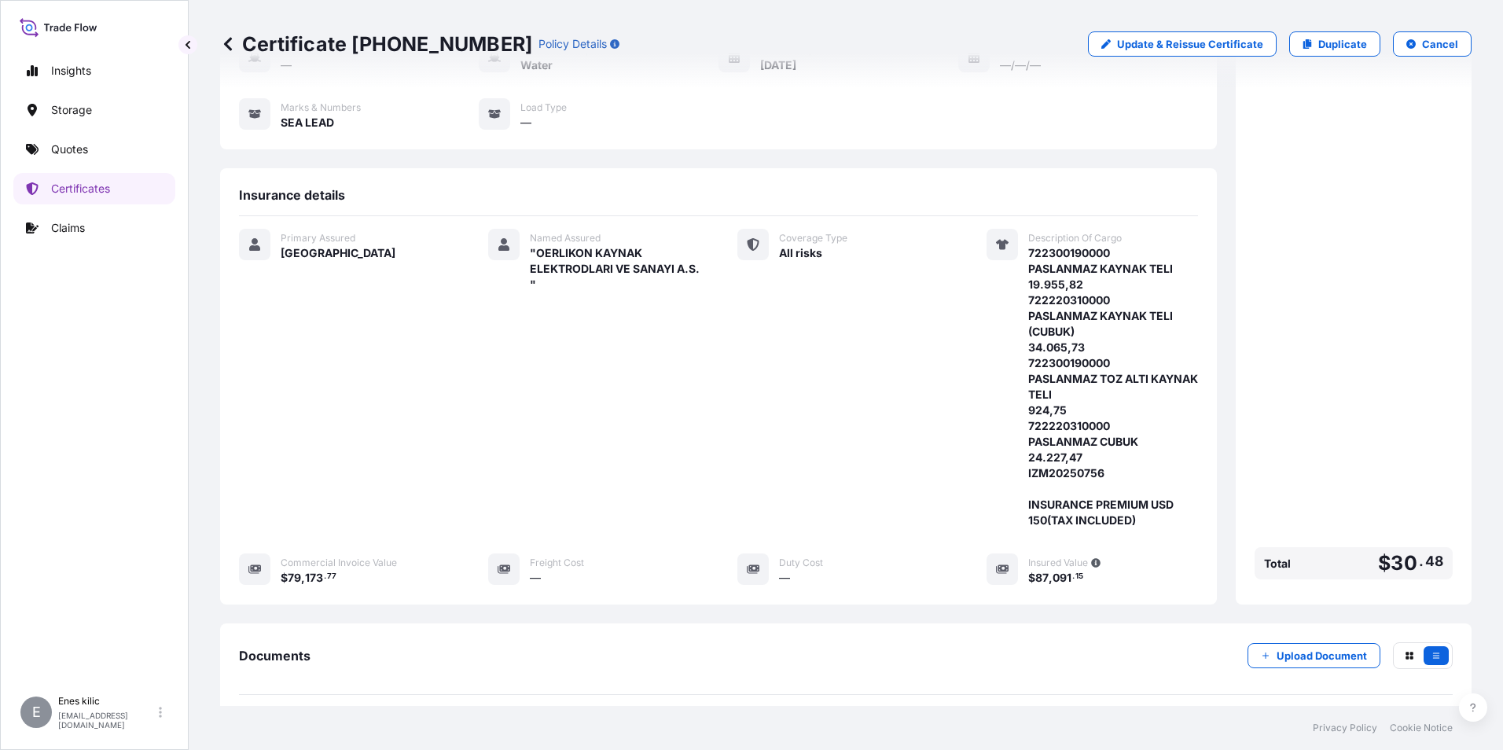
scroll to position [314, 0]
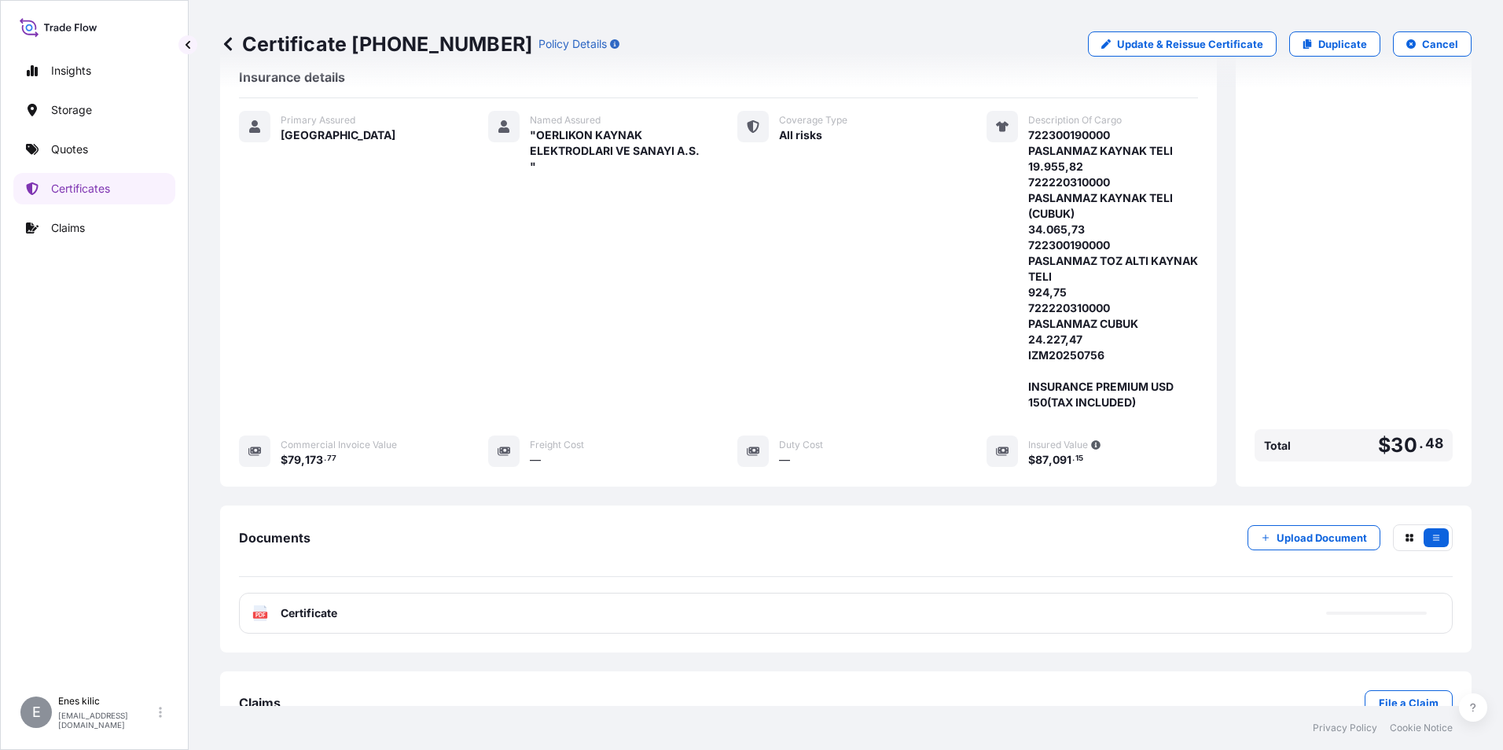
click at [324, 593] on div "PDF Certificate" at bounding box center [845, 613] width 1213 height 41
click at [324, 605] on span "Certificate" at bounding box center [309, 613] width 57 height 16
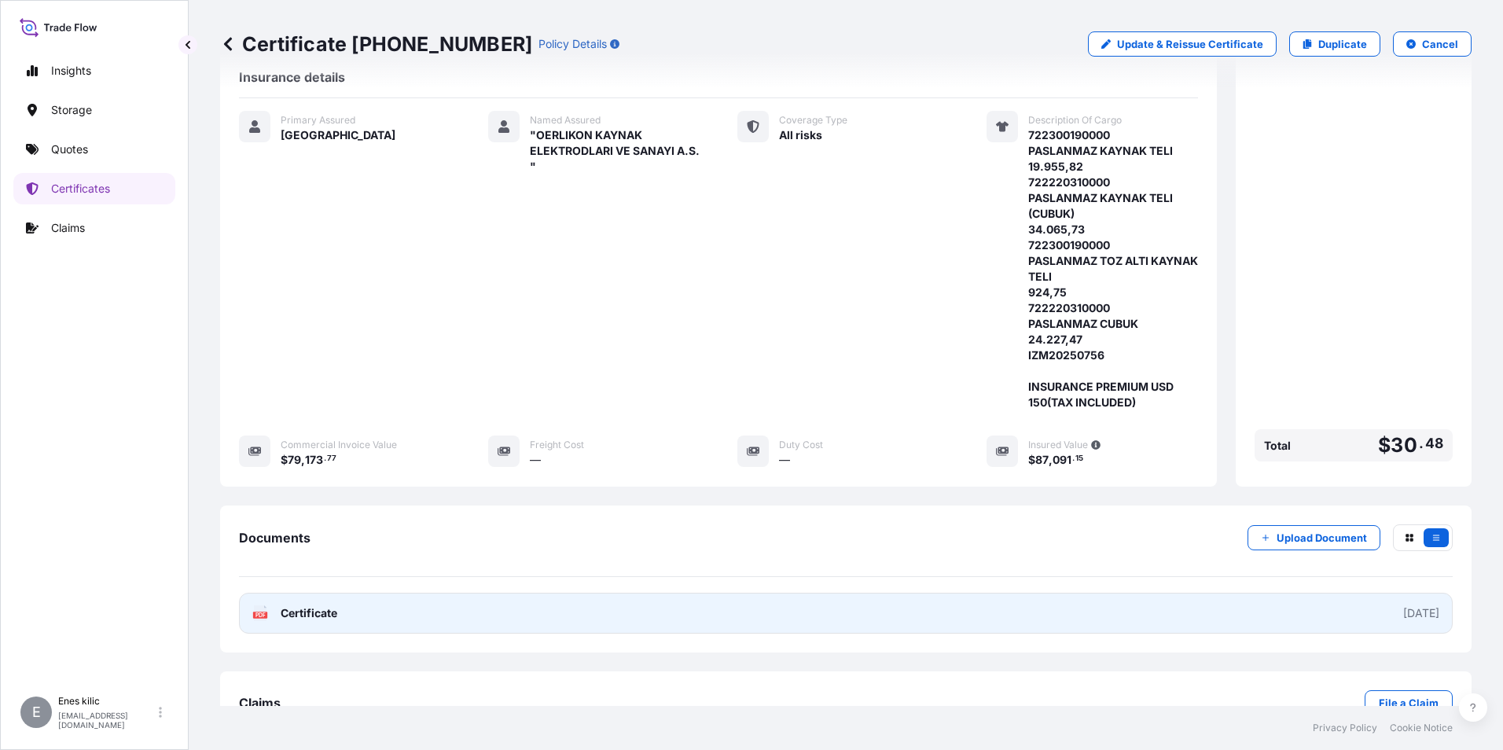
click at [317, 605] on span "Certificate" at bounding box center [309, 613] width 57 height 16
